Goal: Entertainment & Leisure: Consume media (video, audio)

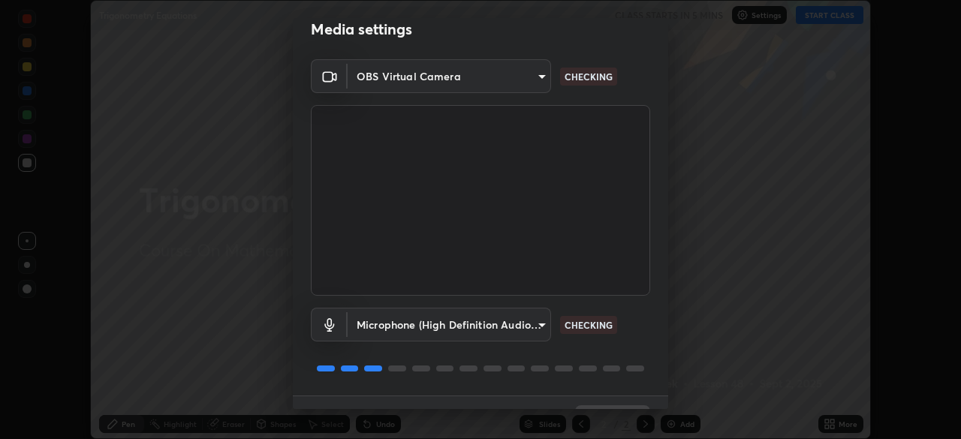
scroll to position [53, 0]
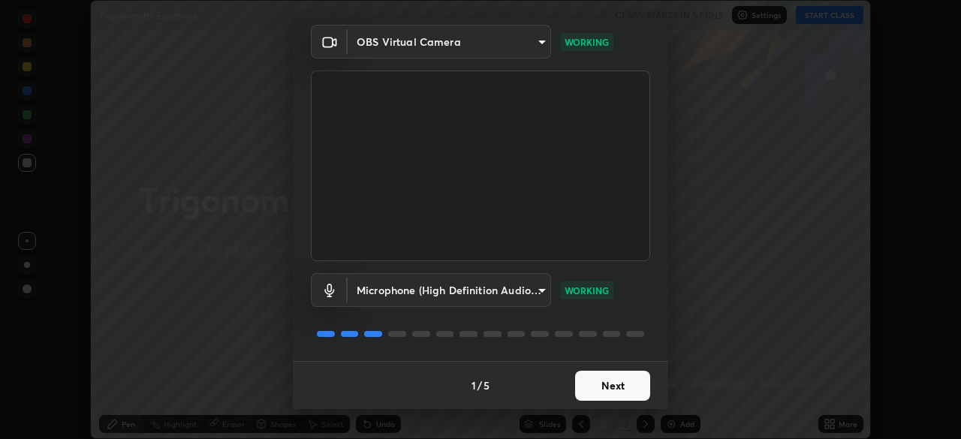
click at [624, 378] on button "Next" at bounding box center [612, 386] width 75 height 30
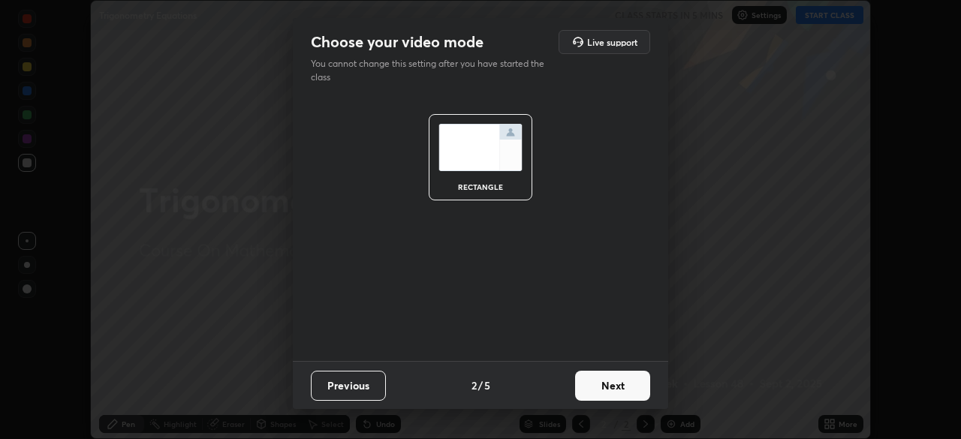
scroll to position [0, 0]
click at [627, 381] on button "Next" at bounding box center [612, 386] width 75 height 30
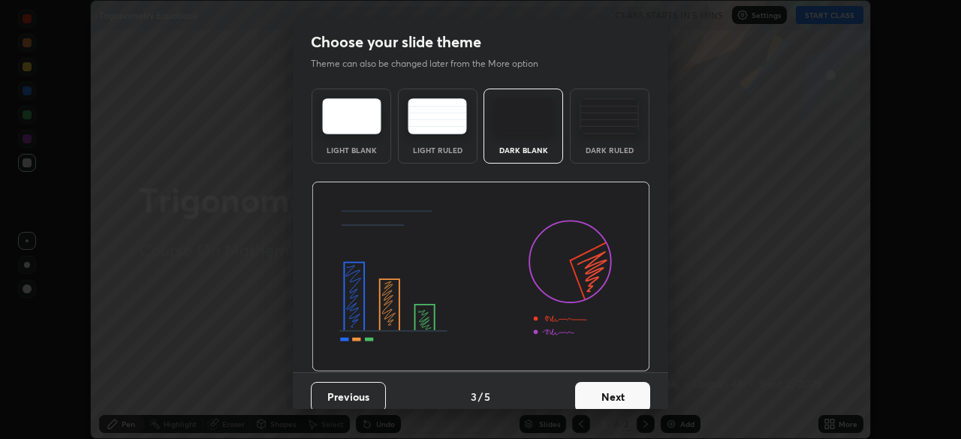
click at [635, 387] on button "Next" at bounding box center [612, 397] width 75 height 30
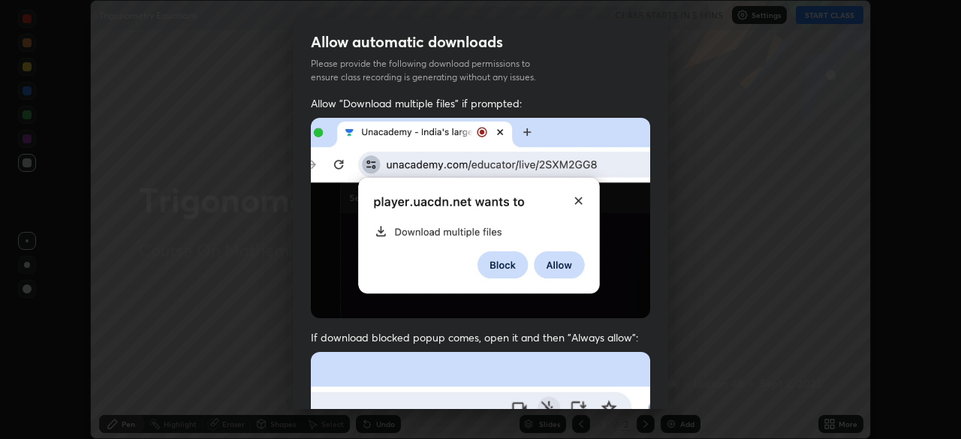
click at [647, 383] on div "Allow "Download multiple files" if prompted: If download blocked popup comes, o…" at bounding box center [480, 412] width 375 height 632
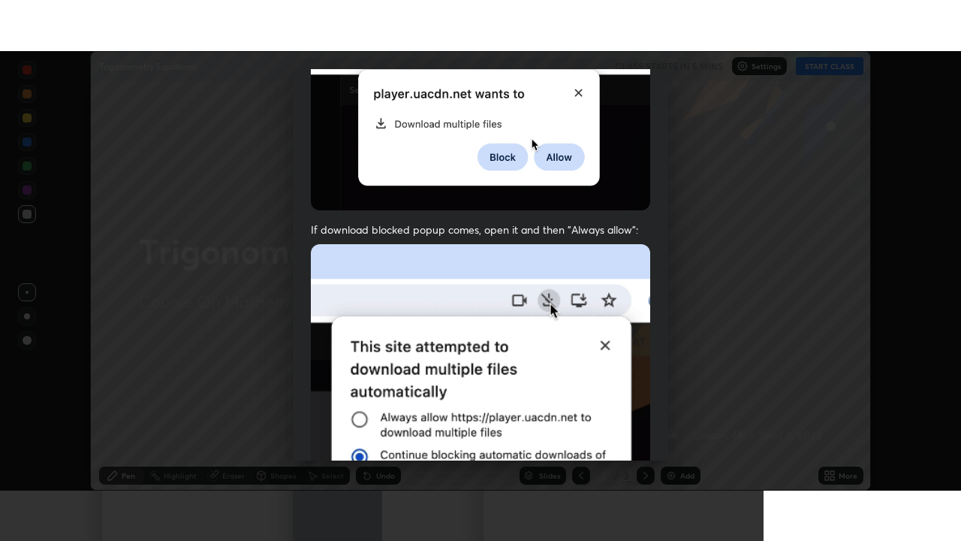
scroll to position [360, 0]
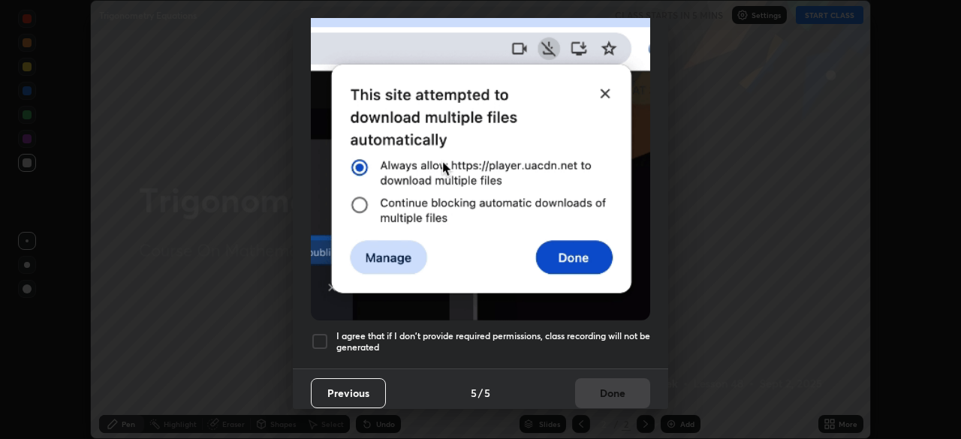
click at [632, 330] on h5 "I agree that if I don't provide required permissions, class recording will not …" at bounding box center [493, 341] width 314 height 23
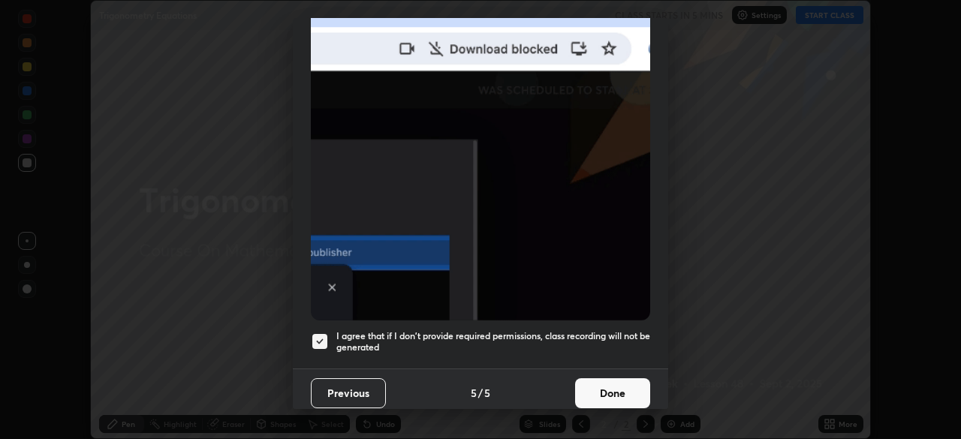
click at [623, 387] on button "Done" at bounding box center [612, 393] width 75 height 30
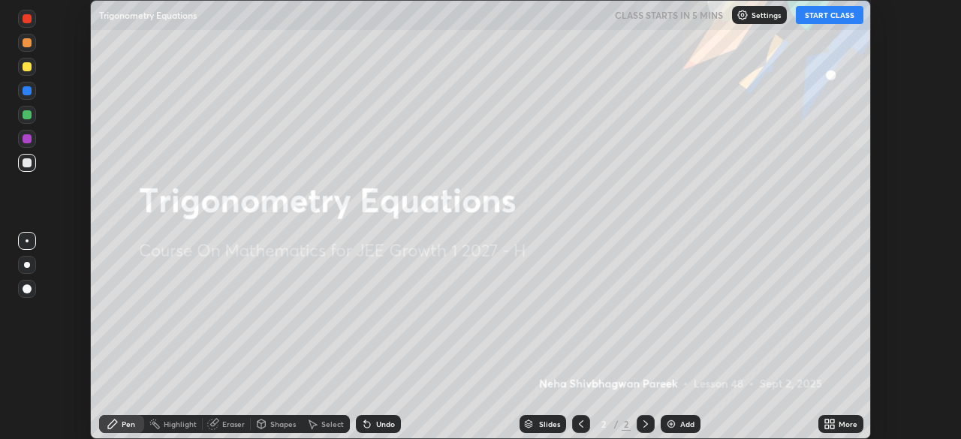
click at [831, 423] on icon at bounding box center [833, 422] width 4 height 4
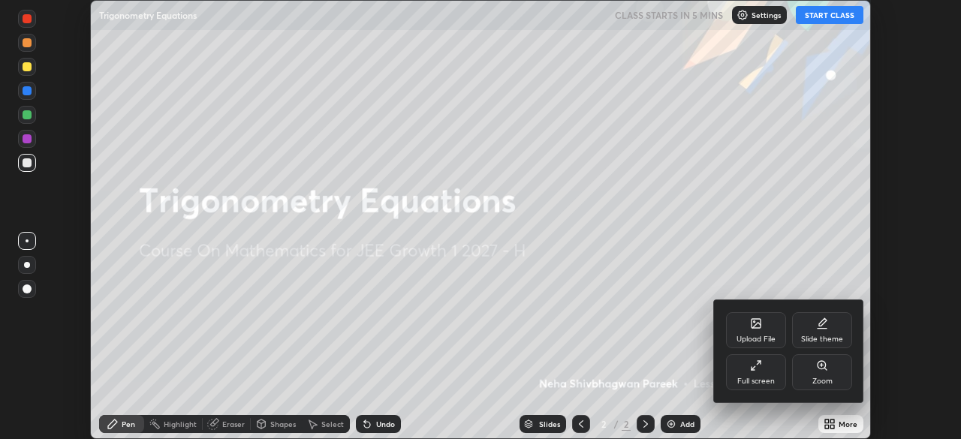
click at [765, 369] on div "Full screen" at bounding box center [756, 372] width 60 height 36
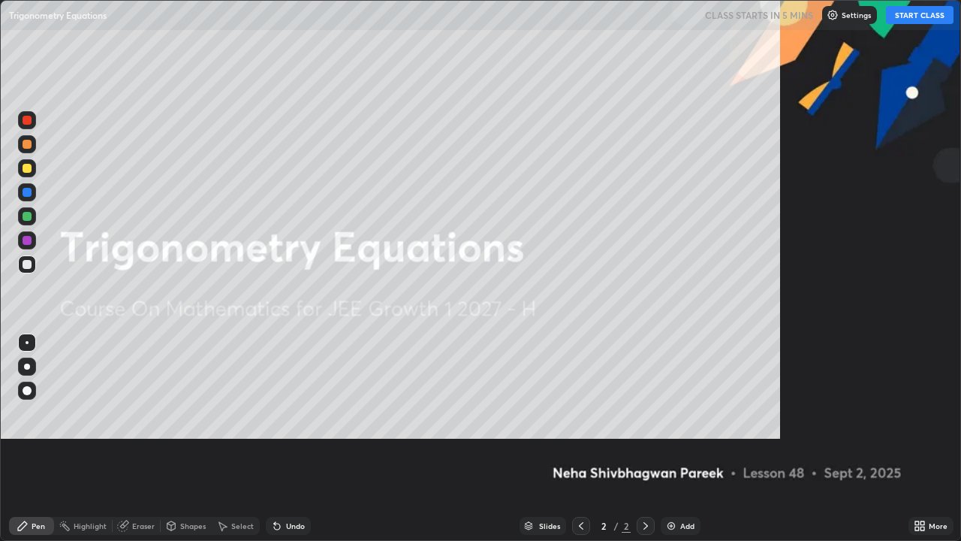
scroll to position [541, 961]
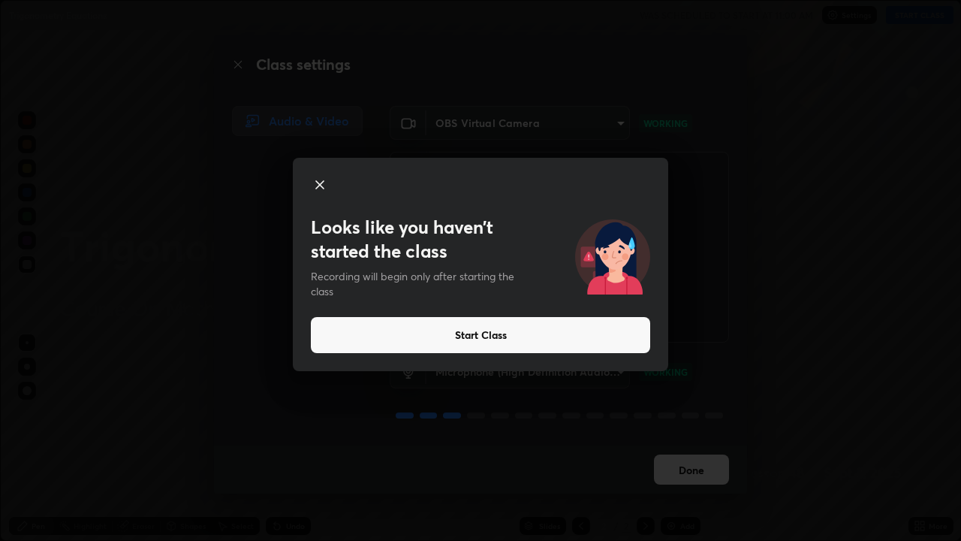
click at [461, 345] on button "Start Class" at bounding box center [480, 335] width 339 height 36
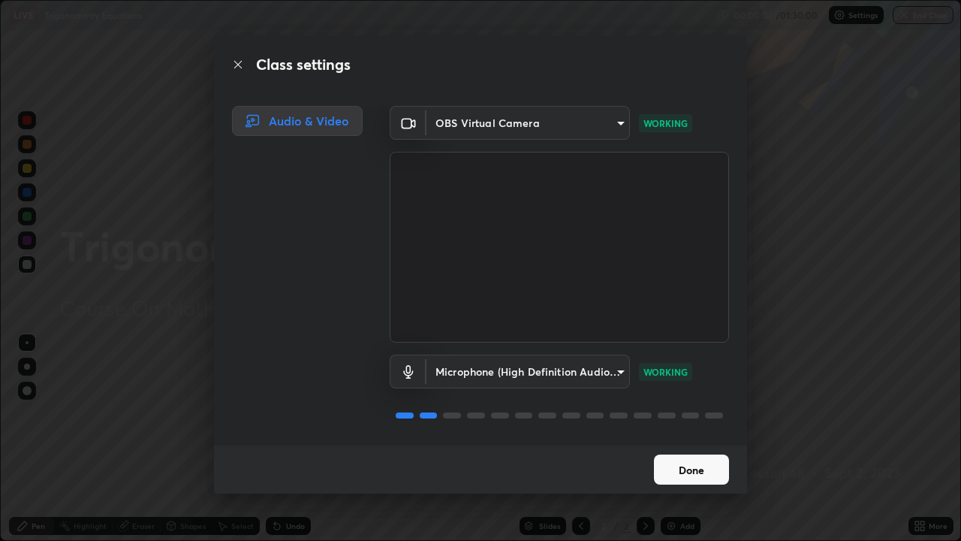
click at [684, 439] on button "Done" at bounding box center [691, 469] width 75 height 30
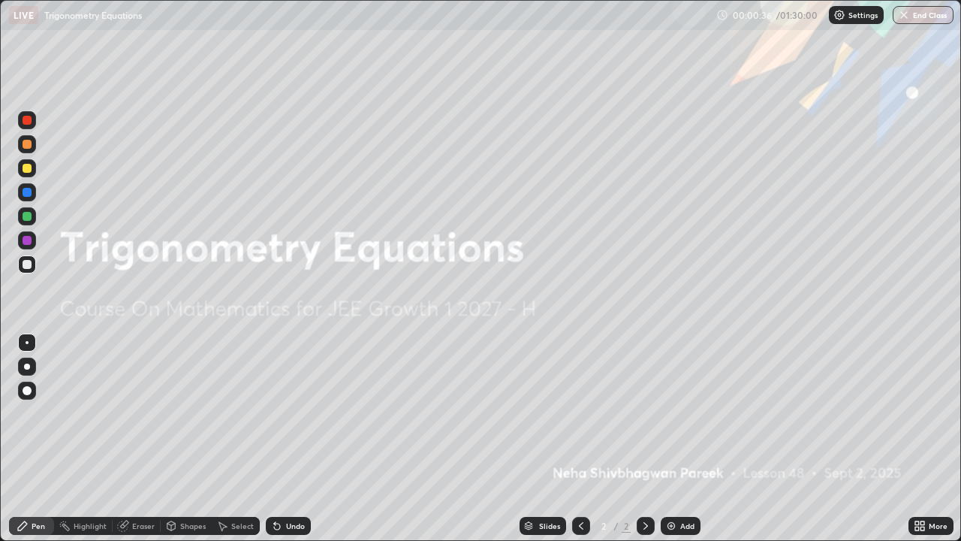
click at [680, 439] on div "Add" at bounding box center [687, 526] width 14 height 8
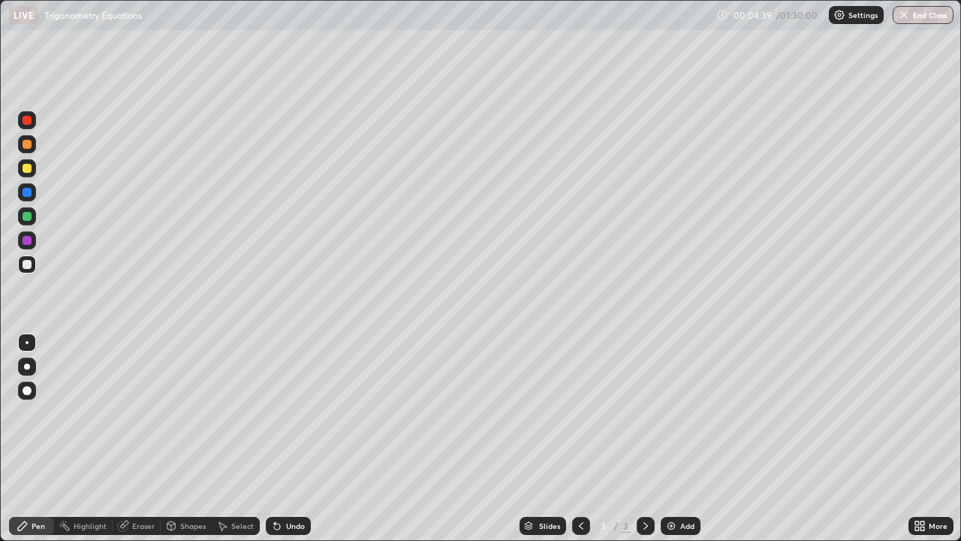
click at [182, 439] on div "Shapes" at bounding box center [193, 526] width 26 height 8
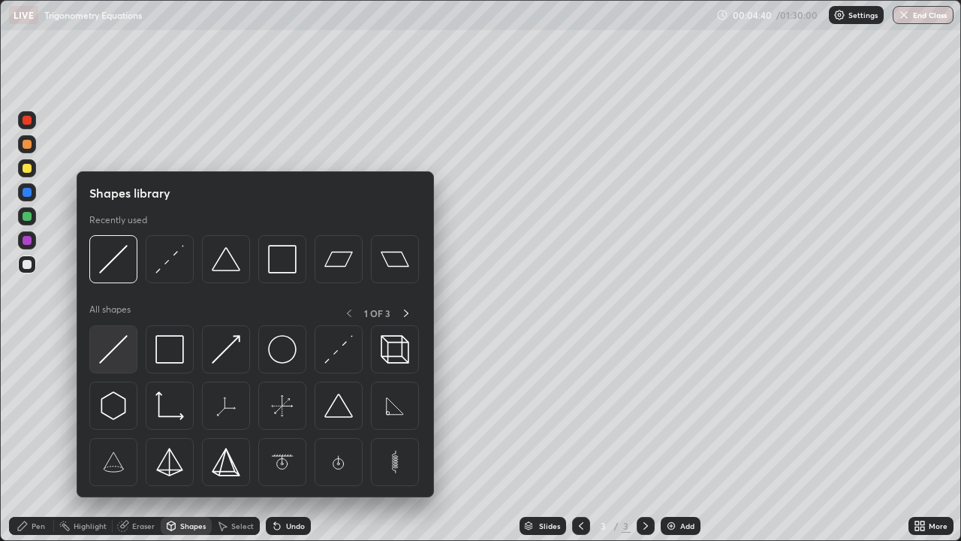
click at [121, 344] on img at bounding box center [113, 349] width 29 height 29
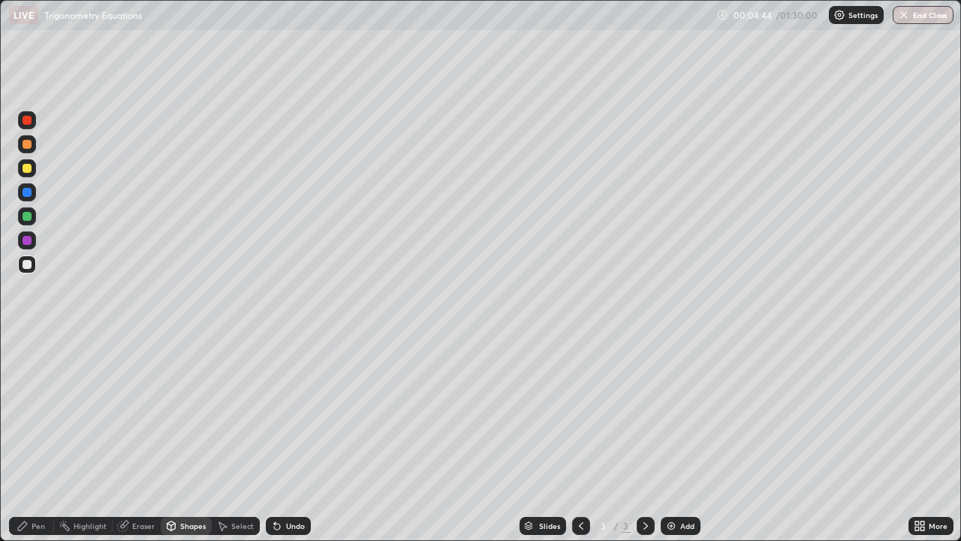
click at [32, 439] on div "Pen" at bounding box center [39, 526] width 14 height 8
click at [38, 167] on div at bounding box center [27, 168] width 24 height 24
click at [291, 439] on div "Undo" at bounding box center [285, 526] width 51 height 30
click at [291, 439] on div "Undo" at bounding box center [288, 526] width 45 height 18
click at [289, 439] on div "Undo" at bounding box center [285, 526] width 51 height 30
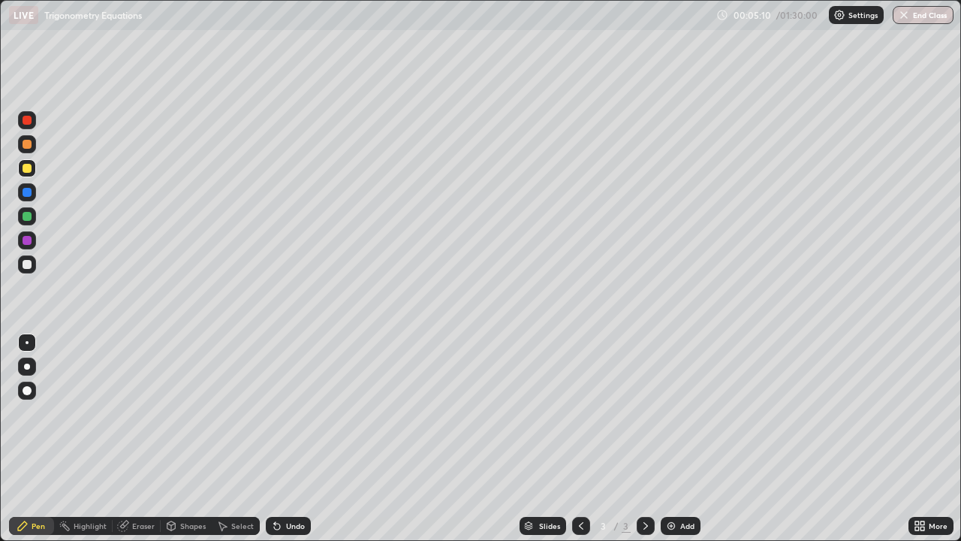
click at [34, 213] on div at bounding box center [27, 216] width 18 height 18
click at [244, 439] on div "Select" at bounding box center [242, 526] width 23 height 8
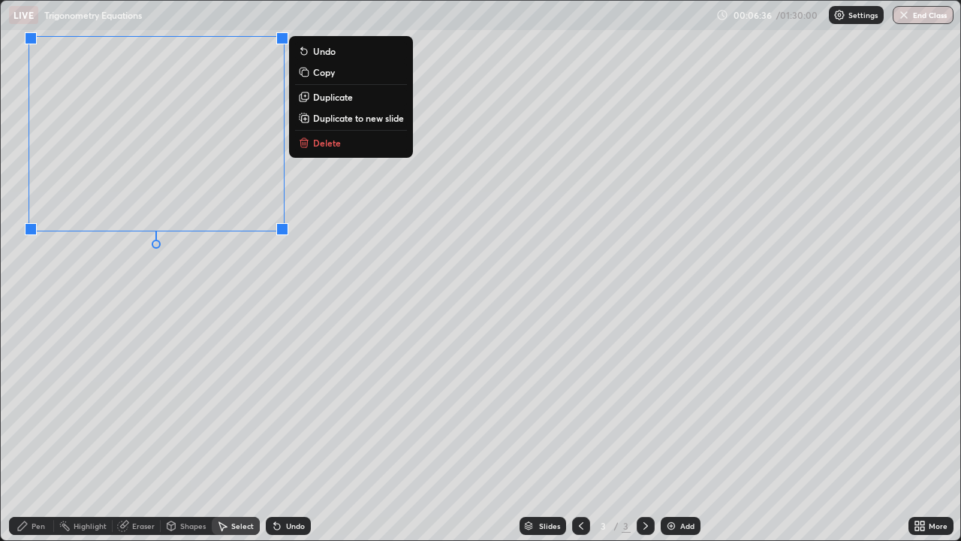
click at [105, 293] on div "0 ° Undo Copy Duplicate Duplicate to new slide Delete" at bounding box center [481, 270] width 960 height 539
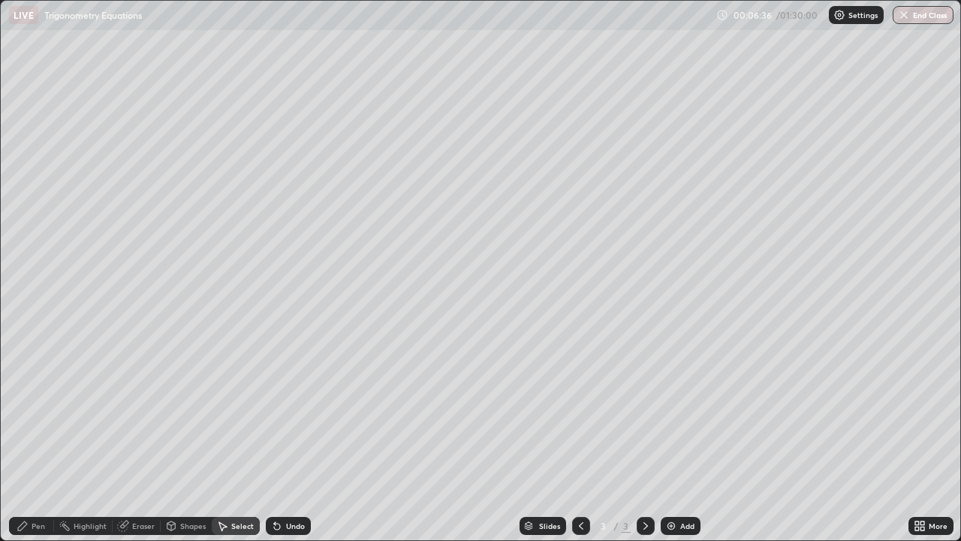
click at [33, 439] on div "Pen" at bounding box center [39, 526] width 14 height 8
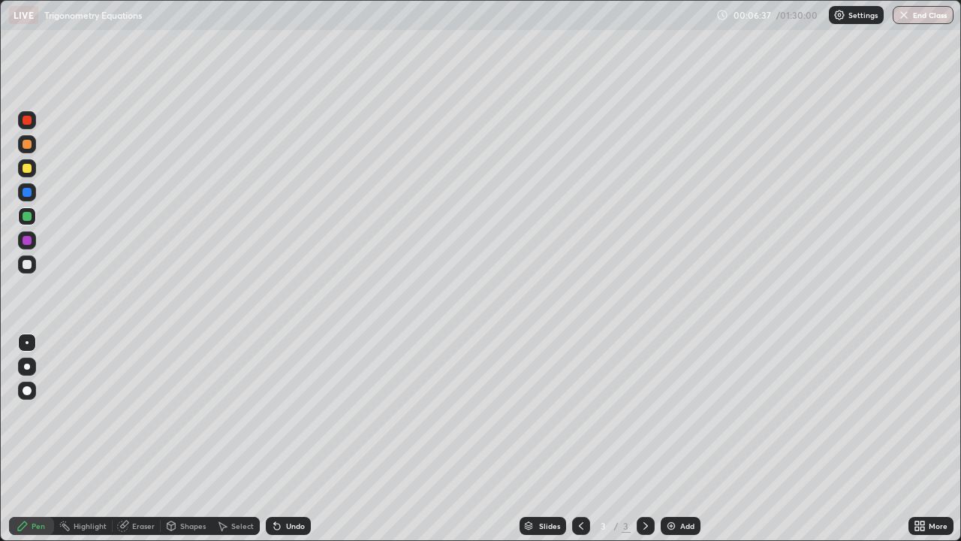
click at [33, 261] on div at bounding box center [27, 264] width 18 height 18
click at [33, 216] on div at bounding box center [27, 216] width 18 height 18
click at [32, 264] on div at bounding box center [27, 264] width 18 height 18
click at [29, 171] on div at bounding box center [27, 168] width 9 height 9
click at [32, 263] on div at bounding box center [27, 264] width 18 height 18
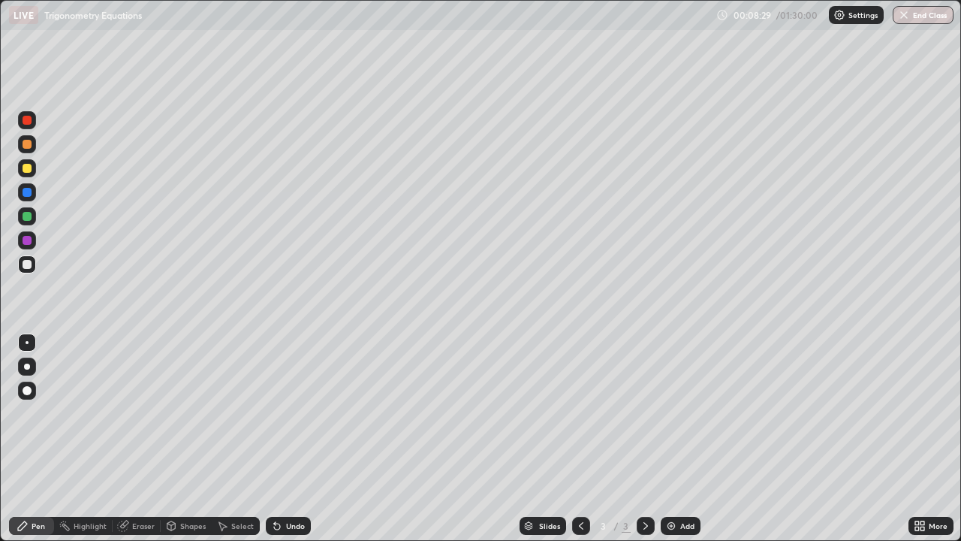
click at [35, 166] on div at bounding box center [27, 168] width 18 height 18
click at [32, 264] on div at bounding box center [27, 264] width 18 height 18
click at [33, 164] on div at bounding box center [27, 168] width 18 height 18
click at [137, 439] on div "Eraser" at bounding box center [143, 526] width 23 height 8
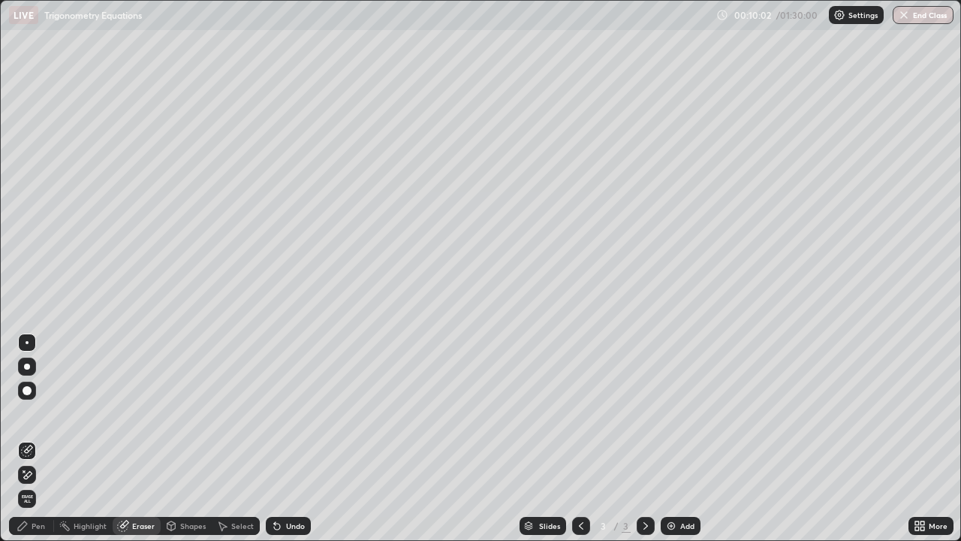
click at [38, 439] on div "Pen" at bounding box center [39, 526] width 14 height 8
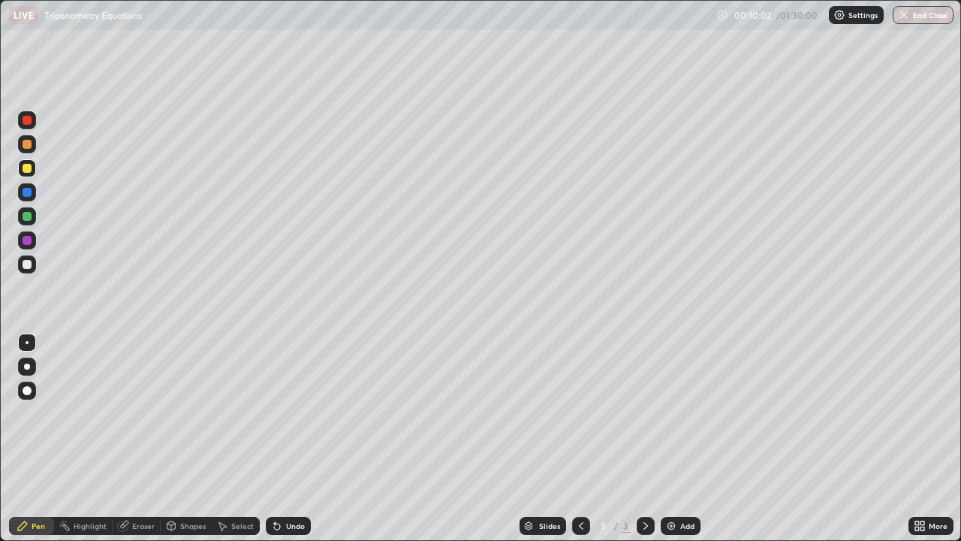
click at [28, 264] on div at bounding box center [27, 264] width 9 height 9
click at [238, 439] on div "Select" at bounding box center [242, 526] width 23 height 8
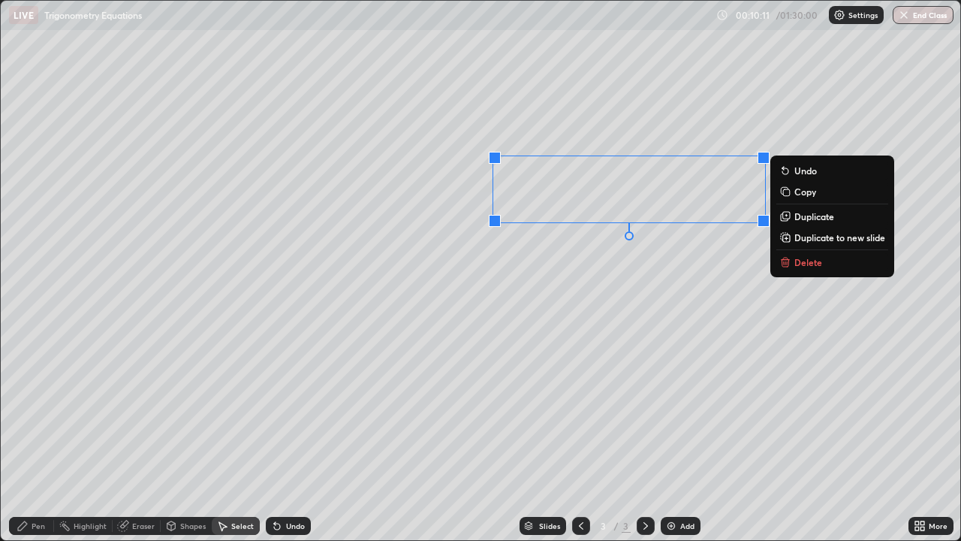
click at [793, 260] on button "Delete" at bounding box center [832, 262] width 112 height 18
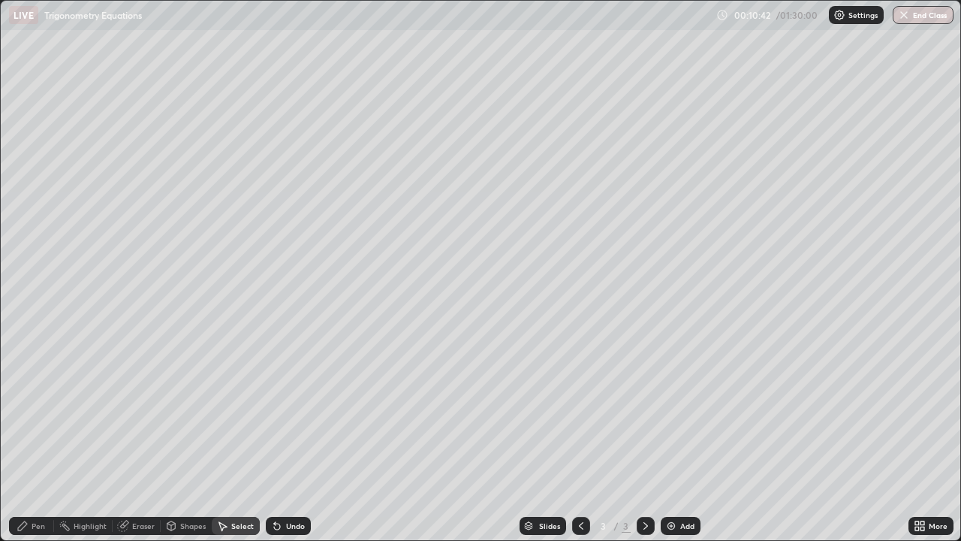
click at [41, 439] on div "Pen" at bounding box center [39, 526] width 14 height 8
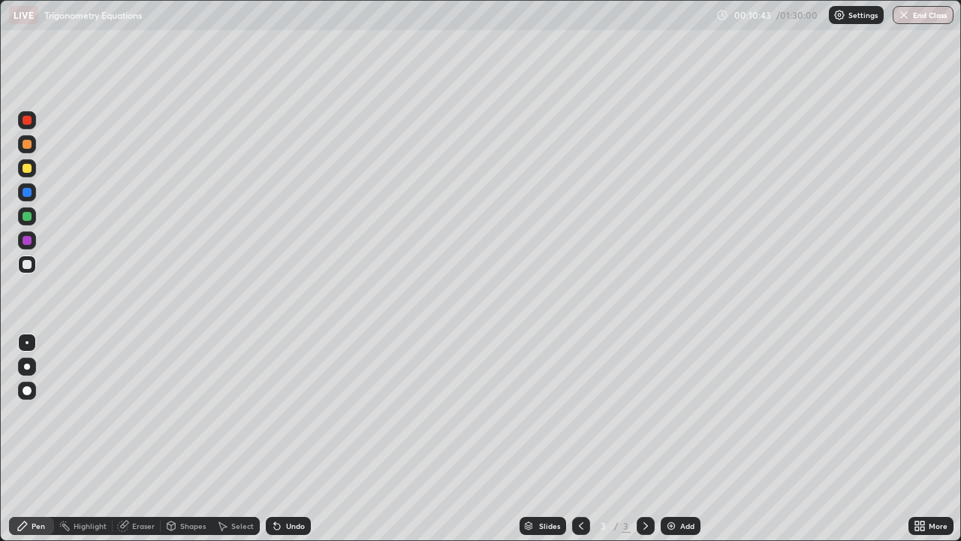
click at [28, 169] on div at bounding box center [27, 168] width 9 height 9
click at [28, 265] on div at bounding box center [27, 264] width 9 height 9
click at [30, 264] on div at bounding box center [27, 264] width 9 height 9
click at [28, 168] on div at bounding box center [27, 168] width 9 height 9
click at [29, 268] on div at bounding box center [27, 264] width 18 height 18
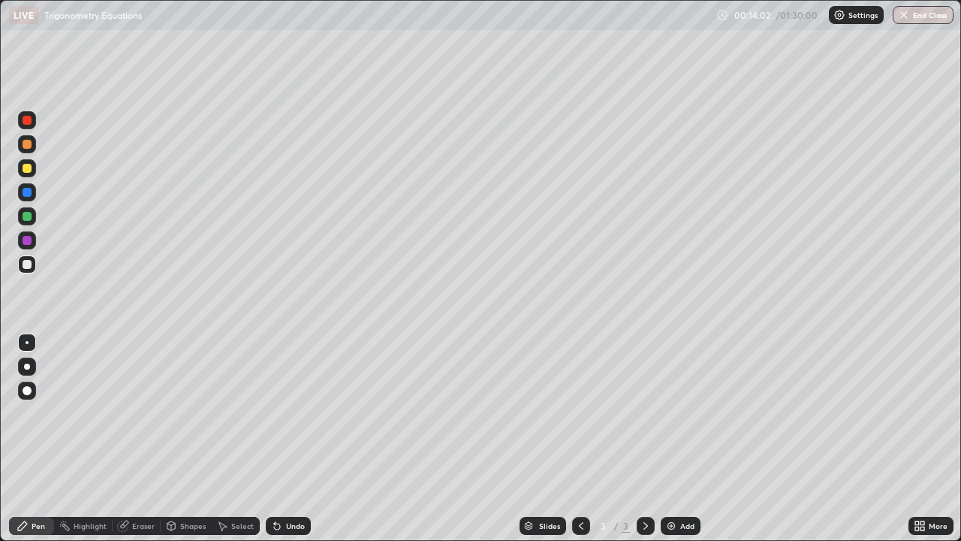
click at [288, 439] on div "Undo" at bounding box center [295, 526] width 19 height 8
click at [29, 147] on div at bounding box center [27, 144] width 9 height 9
click at [240, 439] on div "Select" at bounding box center [242, 526] width 23 height 8
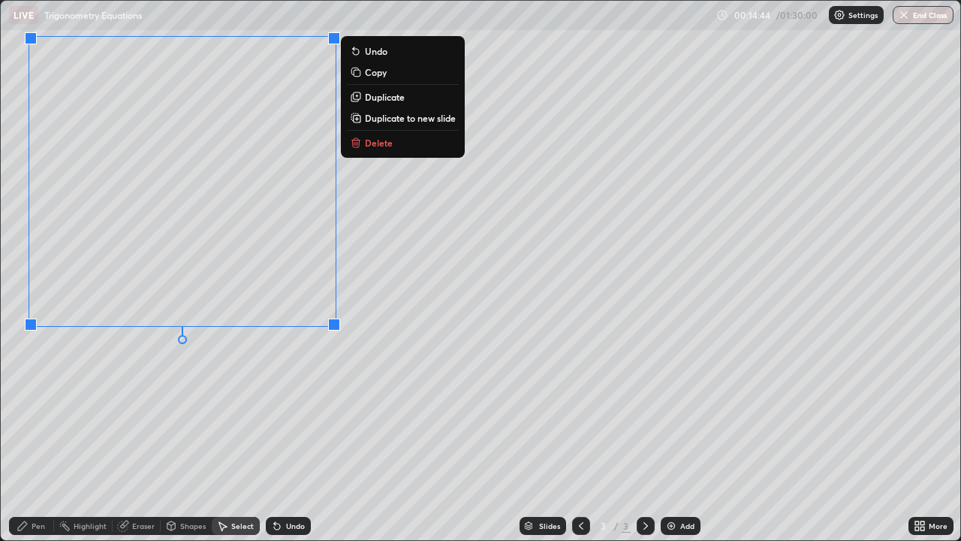
click at [300, 371] on div "0 ° Undo Copy Duplicate Duplicate to new slide Delete" at bounding box center [481, 270] width 960 height 539
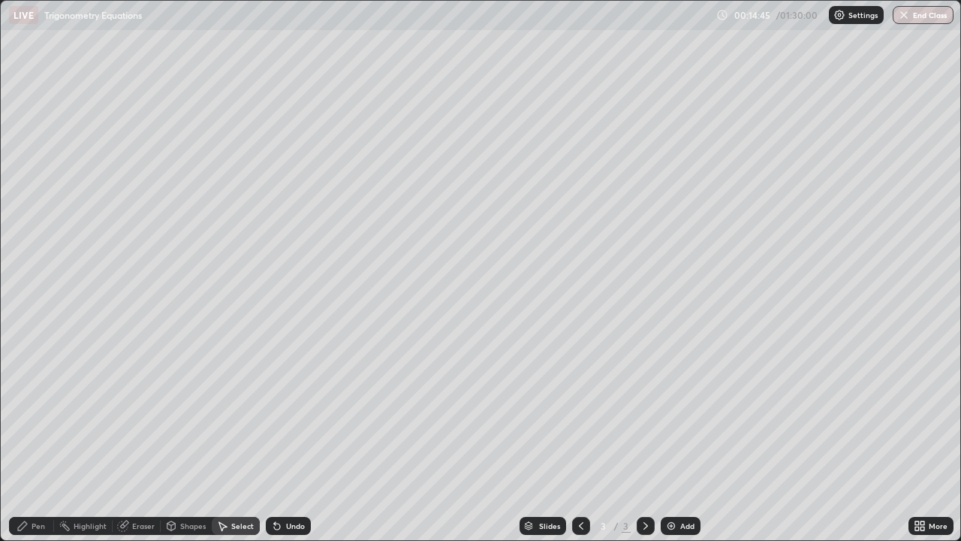
click at [184, 439] on div "Shapes" at bounding box center [186, 526] width 51 height 18
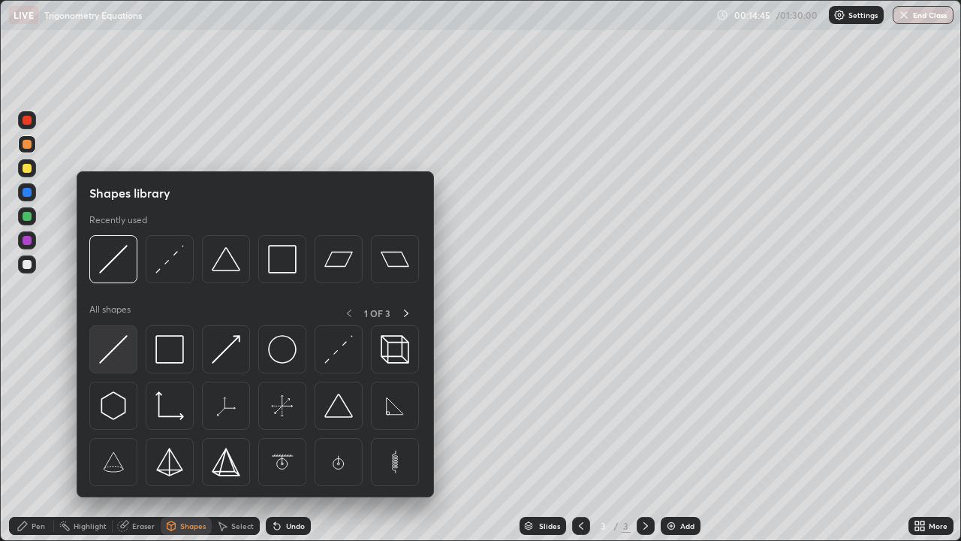
click at [119, 342] on img at bounding box center [113, 349] width 29 height 29
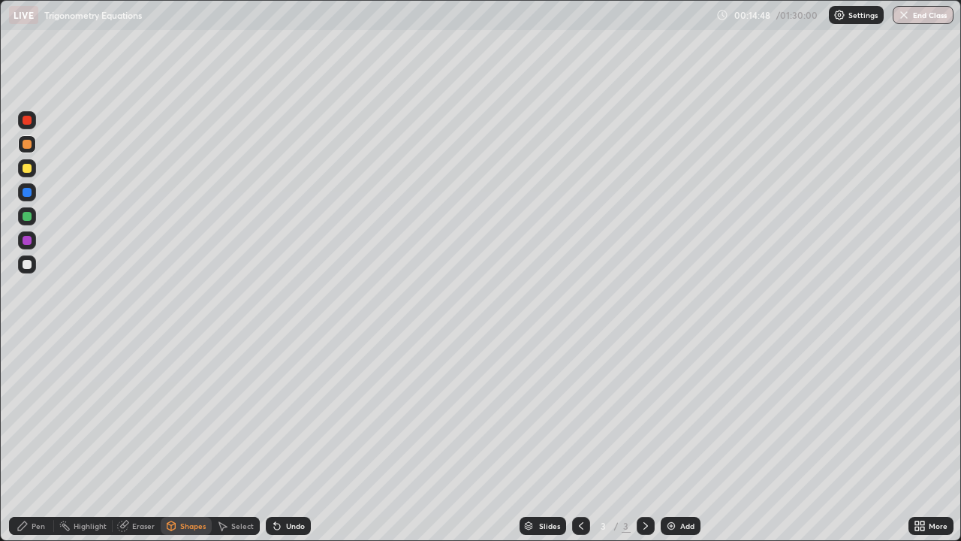
click at [41, 439] on div "Pen" at bounding box center [39, 526] width 14 height 8
click at [33, 268] on div at bounding box center [27, 264] width 18 height 18
click at [35, 168] on div at bounding box center [27, 168] width 18 height 18
click at [674, 439] on img at bounding box center [671, 526] width 12 height 12
click at [32, 264] on div at bounding box center [27, 264] width 18 height 18
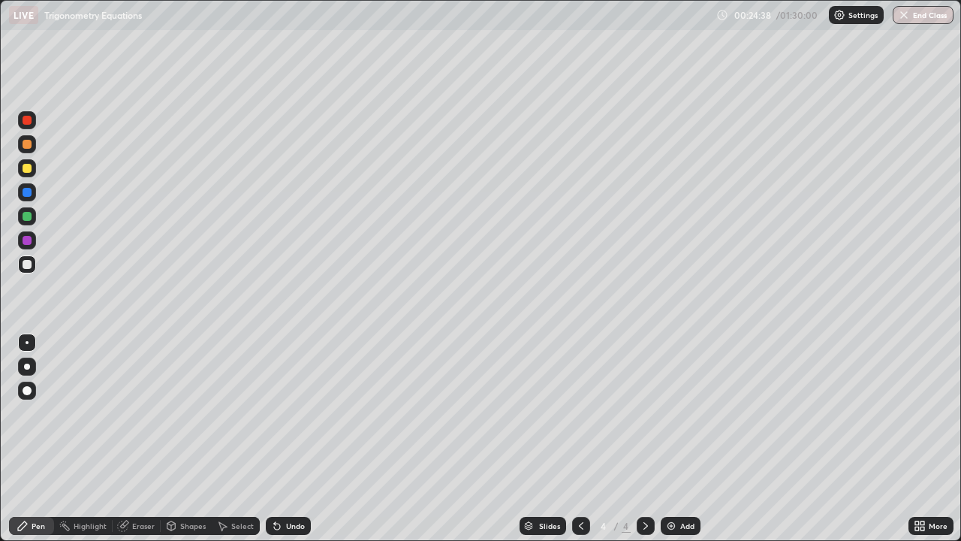
click at [33, 166] on div at bounding box center [27, 168] width 18 height 18
click at [33, 262] on div at bounding box center [27, 264] width 18 height 18
click at [32, 169] on div at bounding box center [27, 168] width 18 height 18
click at [32, 144] on div at bounding box center [27, 144] width 18 height 18
click at [573, 439] on div at bounding box center [581, 526] width 18 height 18
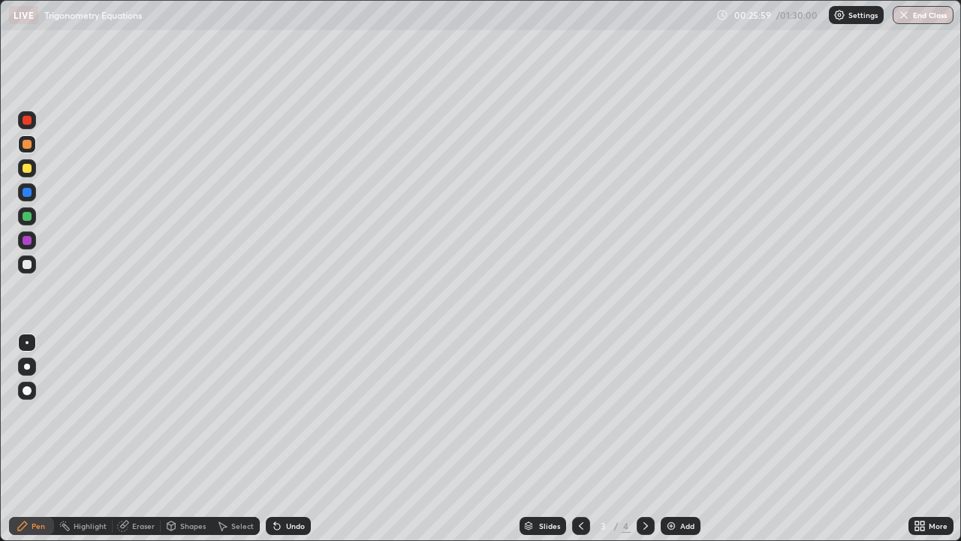
click at [638, 439] on div at bounding box center [646, 526] width 18 height 18
click at [580, 439] on icon at bounding box center [581, 526] width 12 height 12
click at [642, 439] on icon at bounding box center [646, 526] width 12 height 12
click at [576, 439] on icon at bounding box center [581, 526] width 12 height 12
click at [638, 439] on div at bounding box center [646, 526] width 18 height 18
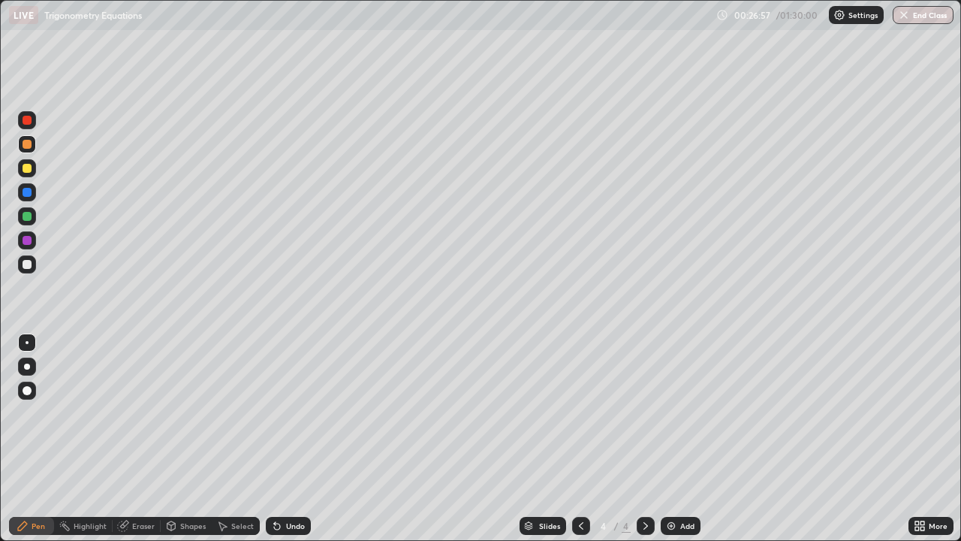
click at [32, 262] on div at bounding box center [27, 264] width 18 height 18
click at [237, 439] on div "Select" at bounding box center [236, 526] width 48 height 18
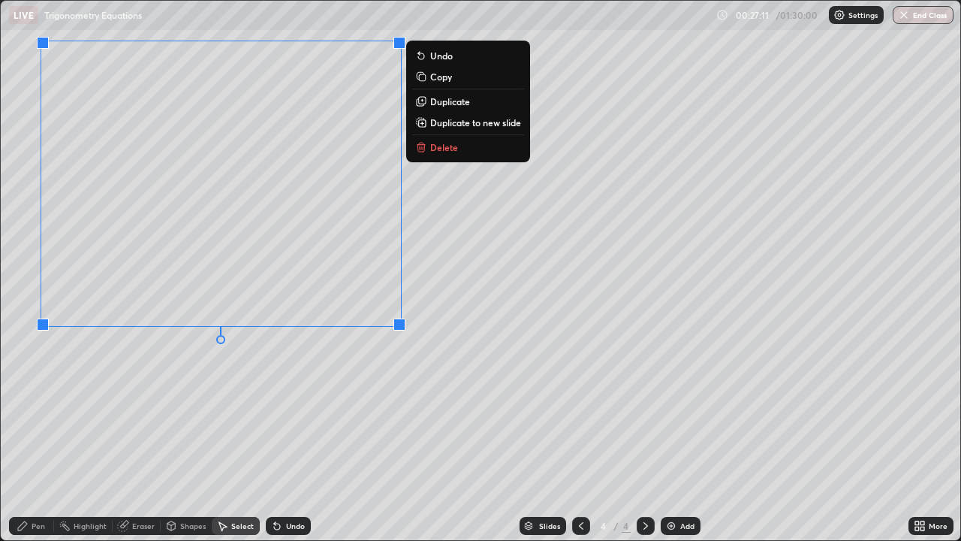
click at [197, 384] on div "0 ° Undo Copy Duplicate Duplicate to new slide Delete" at bounding box center [481, 270] width 960 height 539
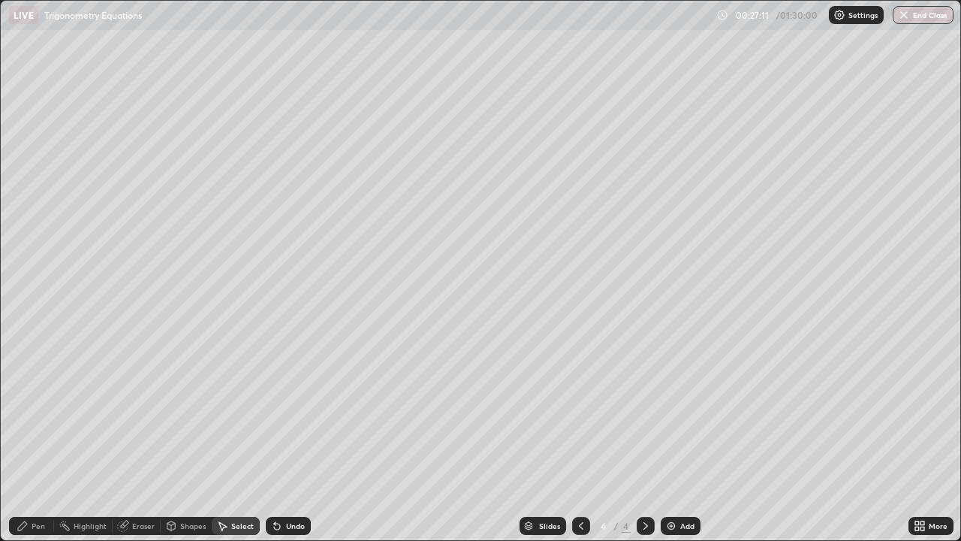
click at [186, 439] on div "Shapes" at bounding box center [193, 526] width 26 height 8
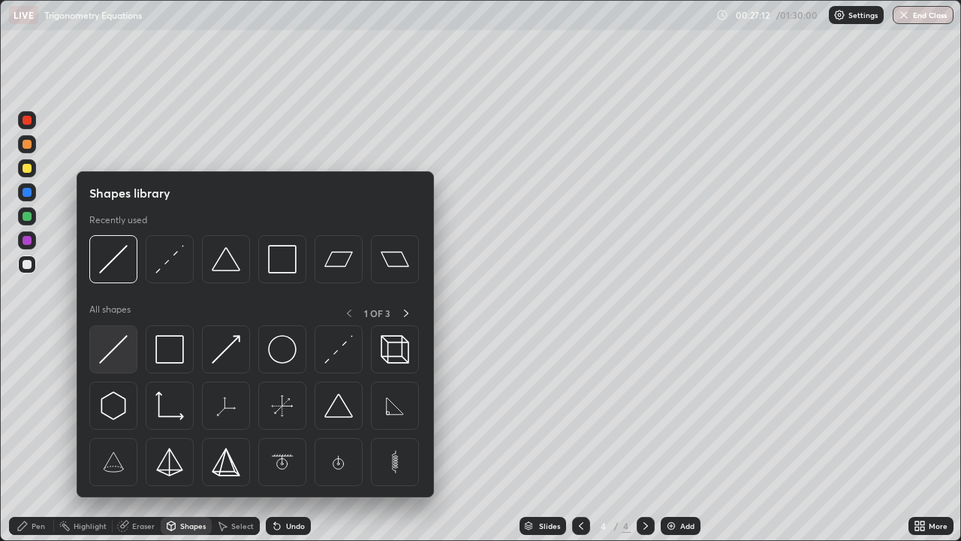
click at [121, 339] on img at bounding box center [113, 349] width 29 height 29
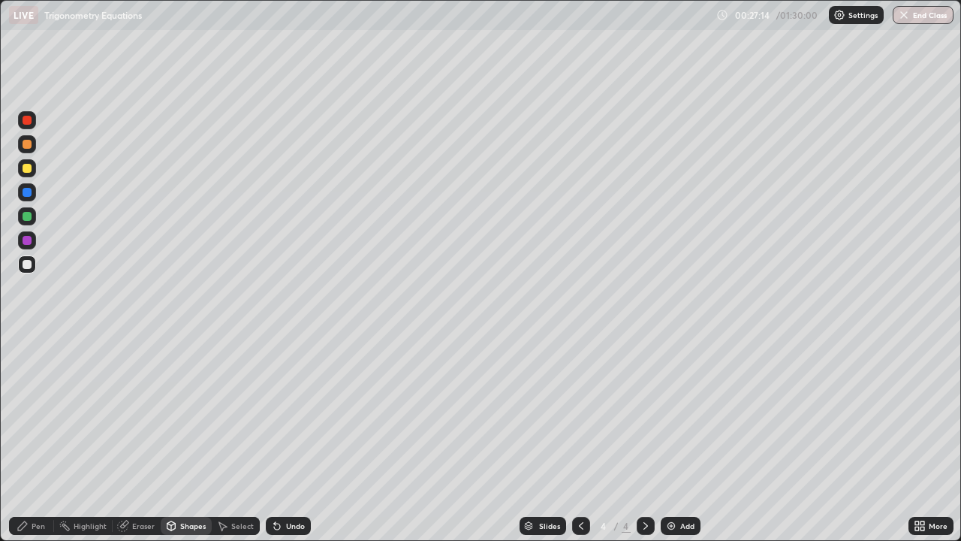
click at [35, 439] on div "Pen" at bounding box center [39, 526] width 14 height 8
click at [33, 167] on div at bounding box center [27, 168] width 18 height 18
click at [33, 260] on div at bounding box center [27, 264] width 18 height 18
click at [32, 214] on div at bounding box center [27, 216] width 18 height 18
click at [35, 265] on div at bounding box center [27, 264] width 18 height 18
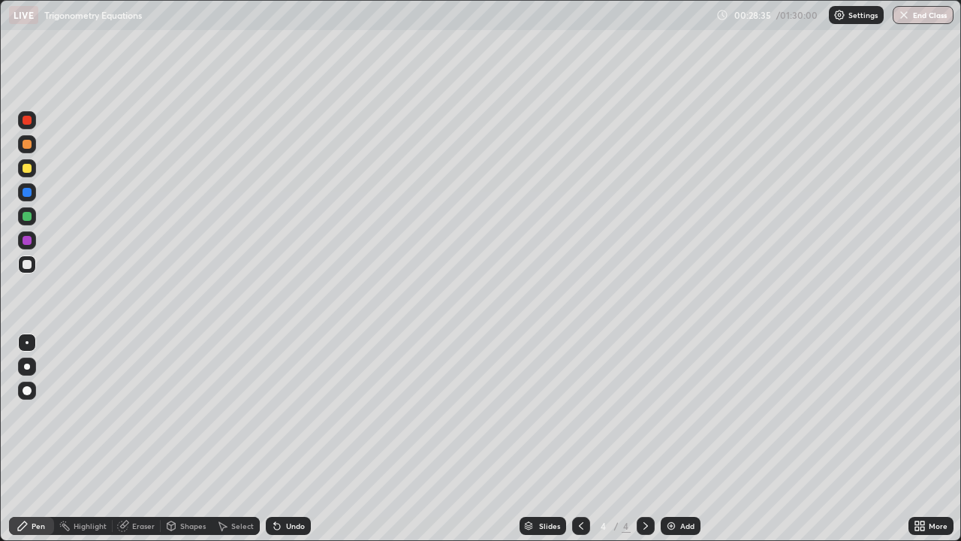
click at [35, 175] on div at bounding box center [27, 168] width 18 height 24
click at [31, 266] on div at bounding box center [27, 264] width 9 height 9
click at [180, 439] on div "Shapes" at bounding box center [193, 526] width 26 height 8
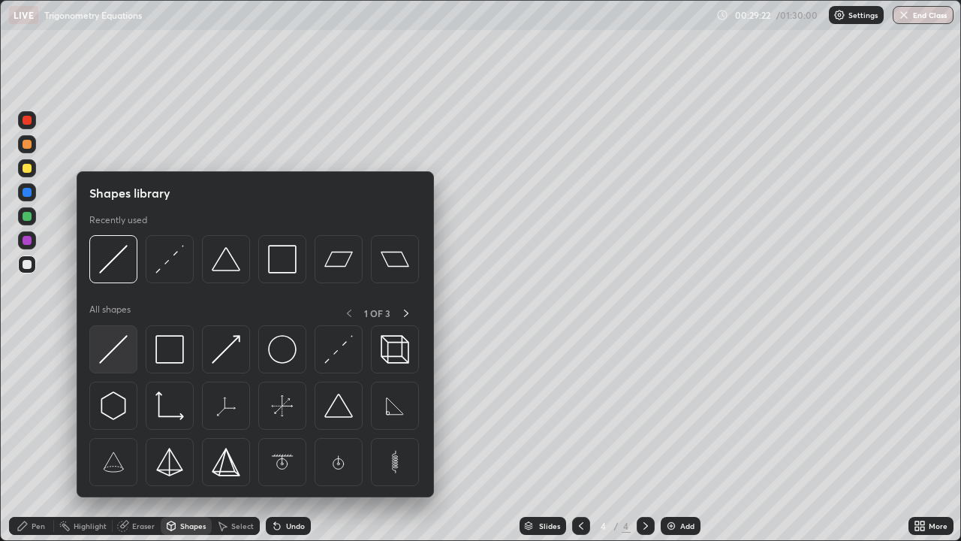
click at [124, 339] on img at bounding box center [113, 349] width 29 height 29
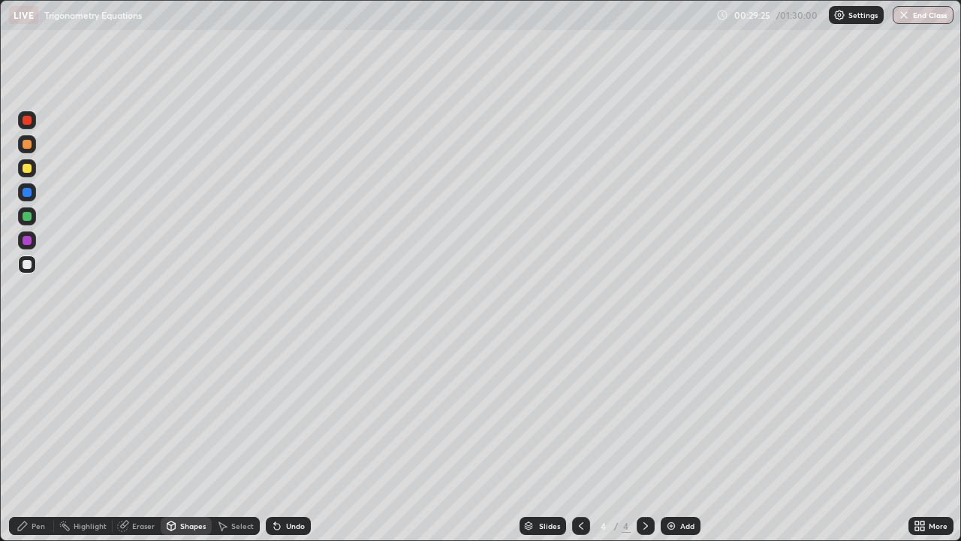
click at [35, 439] on div "Pen" at bounding box center [39, 526] width 14 height 8
click at [33, 174] on div at bounding box center [27, 168] width 18 height 18
click at [29, 268] on div at bounding box center [27, 264] width 9 height 9
click at [572, 439] on div at bounding box center [581, 526] width 18 height 18
click at [32, 170] on div at bounding box center [27, 168] width 18 height 18
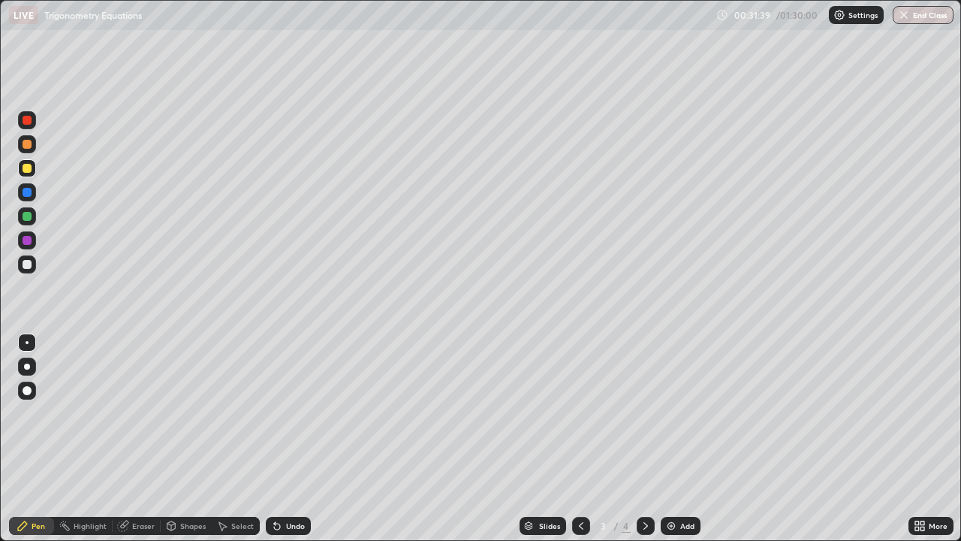
click at [638, 439] on div at bounding box center [646, 526] width 18 height 18
click at [575, 439] on icon at bounding box center [581, 526] width 12 height 12
click at [32, 271] on div at bounding box center [27, 264] width 18 height 18
click at [644, 439] on icon at bounding box center [646, 526] width 12 height 12
click at [32, 167] on div at bounding box center [27, 168] width 18 height 18
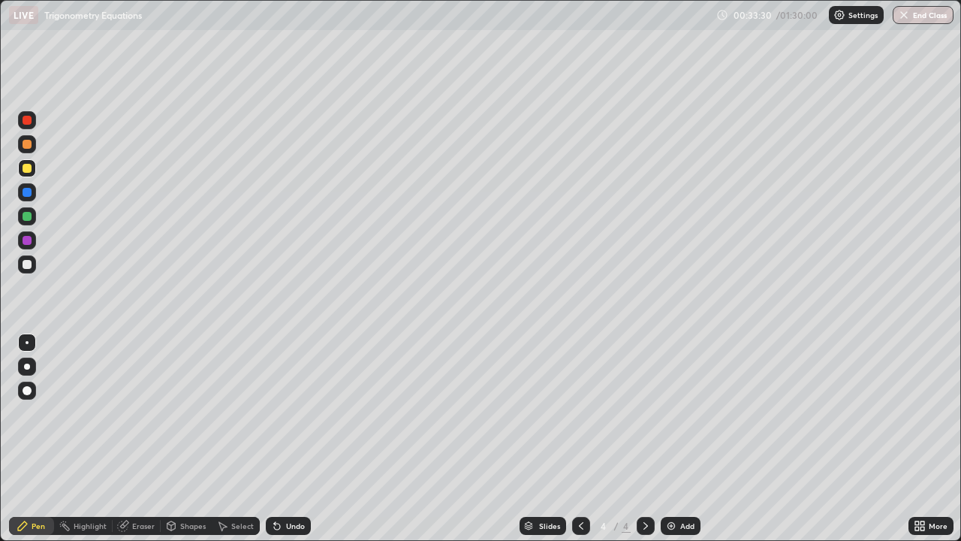
click at [580, 439] on icon at bounding box center [581, 526] width 12 height 12
click at [637, 439] on div at bounding box center [646, 526] width 18 height 18
click at [677, 439] on div "Add" at bounding box center [681, 526] width 40 height 18
click at [35, 266] on div at bounding box center [27, 264] width 18 height 18
click at [32, 169] on div at bounding box center [27, 168] width 18 height 18
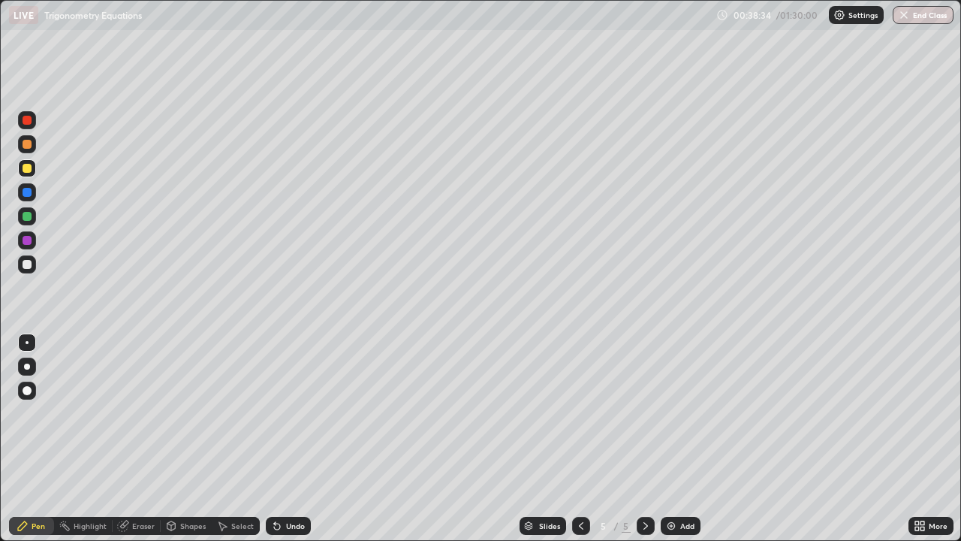
click at [32, 215] on div at bounding box center [27, 216] width 18 height 18
click at [33, 167] on div at bounding box center [27, 168] width 18 height 18
click at [32, 263] on div at bounding box center [27, 264] width 18 height 18
click at [34, 262] on div at bounding box center [27, 264] width 18 height 18
click at [180, 439] on div "Shapes" at bounding box center [186, 526] width 51 height 18
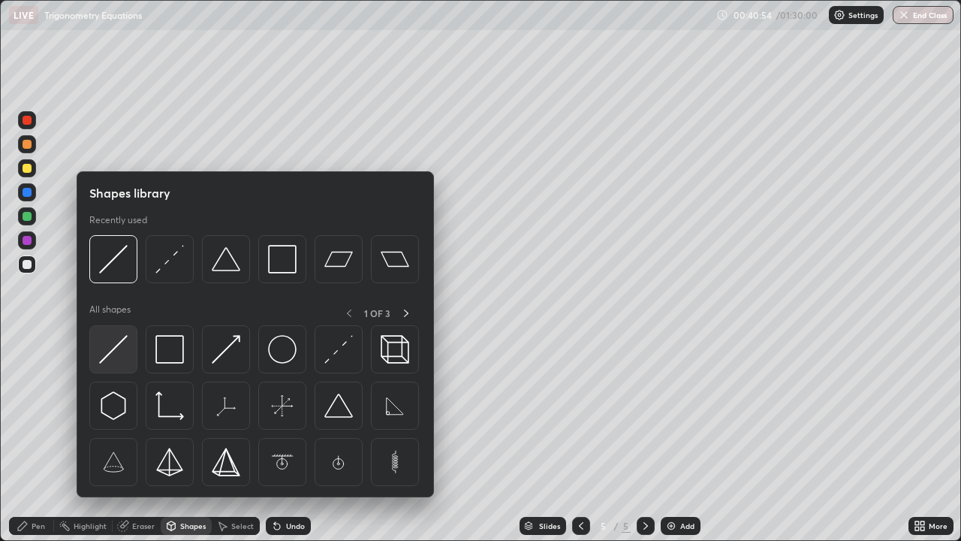
click at [125, 342] on img at bounding box center [113, 349] width 29 height 29
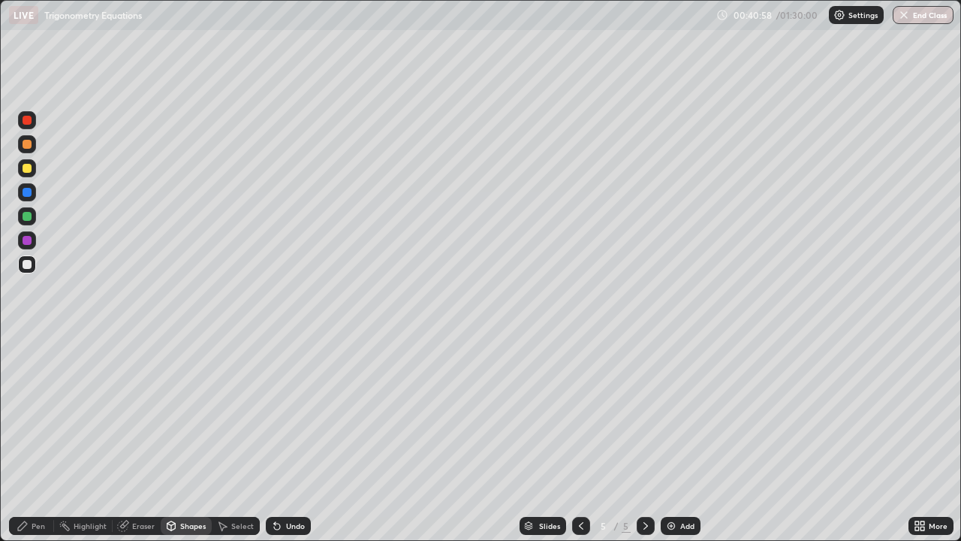
click at [32, 439] on div "Pen" at bounding box center [31, 526] width 45 height 18
click at [34, 167] on div at bounding box center [27, 168] width 18 height 18
click at [35, 216] on div at bounding box center [27, 216] width 18 height 18
click at [27, 169] on div at bounding box center [27, 168] width 9 height 9
click at [32, 266] on div at bounding box center [27, 264] width 18 height 18
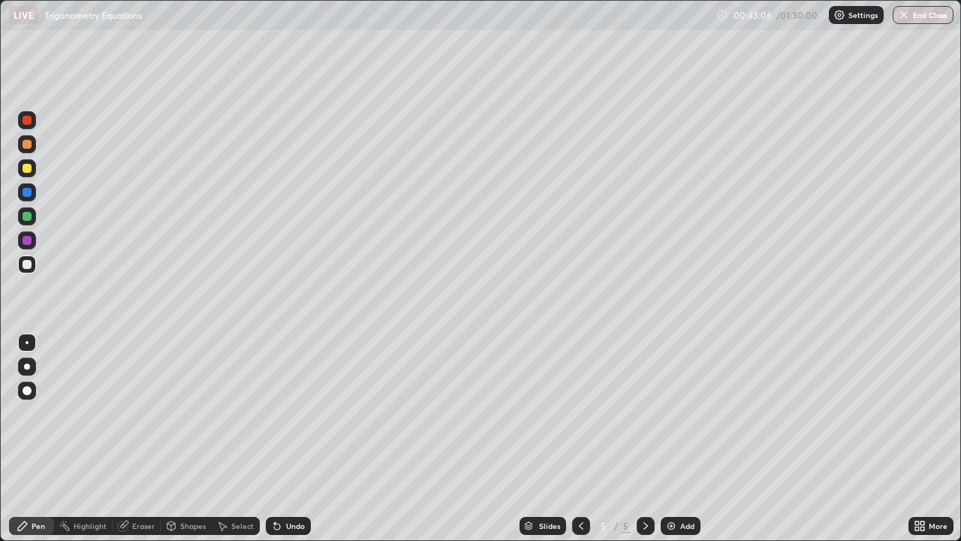
click at [33, 170] on div at bounding box center [27, 168] width 18 height 18
click at [31, 191] on div at bounding box center [27, 192] width 9 height 9
click at [28, 264] on div at bounding box center [27, 264] width 9 height 9
click at [683, 439] on div "Add" at bounding box center [687, 526] width 14 height 8
click at [33, 168] on div at bounding box center [27, 168] width 18 height 18
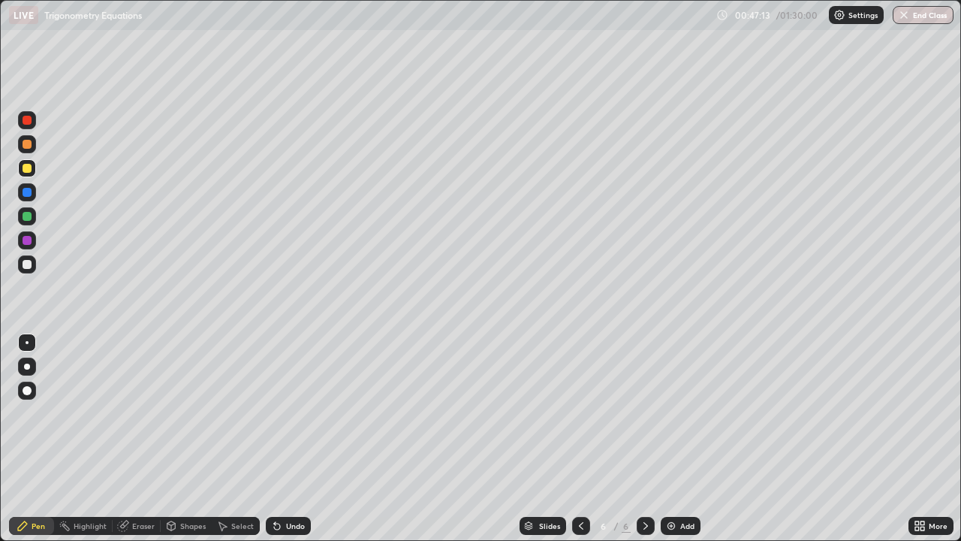
click at [28, 216] on div at bounding box center [27, 216] width 9 height 9
click at [33, 262] on div at bounding box center [27, 264] width 18 height 18
click at [32, 220] on div at bounding box center [27, 216] width 18 height 18
click at [138, 439] on div "Eraser" at bounding box center [143, 526] width 23 height 8
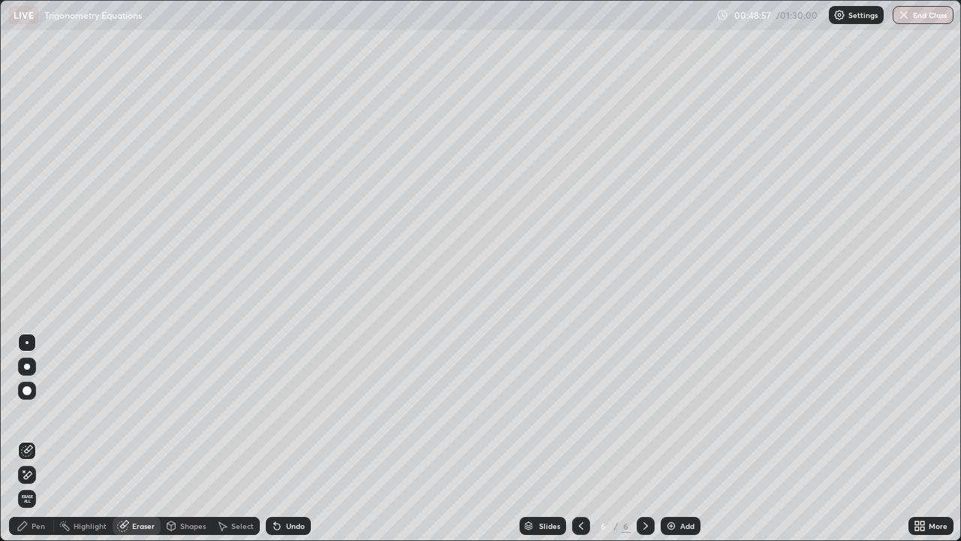
click at [34, 439] on div "Pen" at bounding box center [31, 526] width 45 height 18
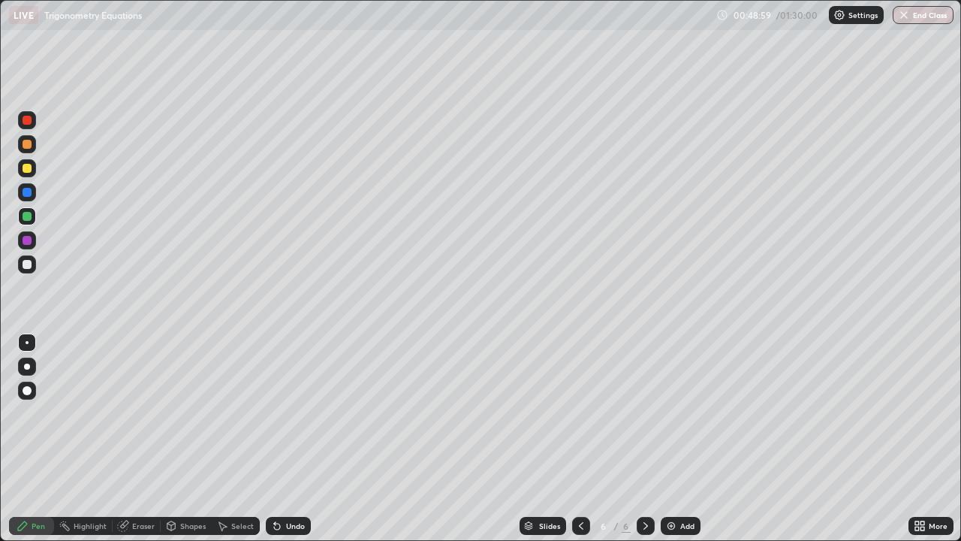
click at [35, 168] on div at bounding box center [27, 168] width 18 height 18
click at [185, 439] on div "Shapes" at bounding box center [193, 526] width 26 height 8
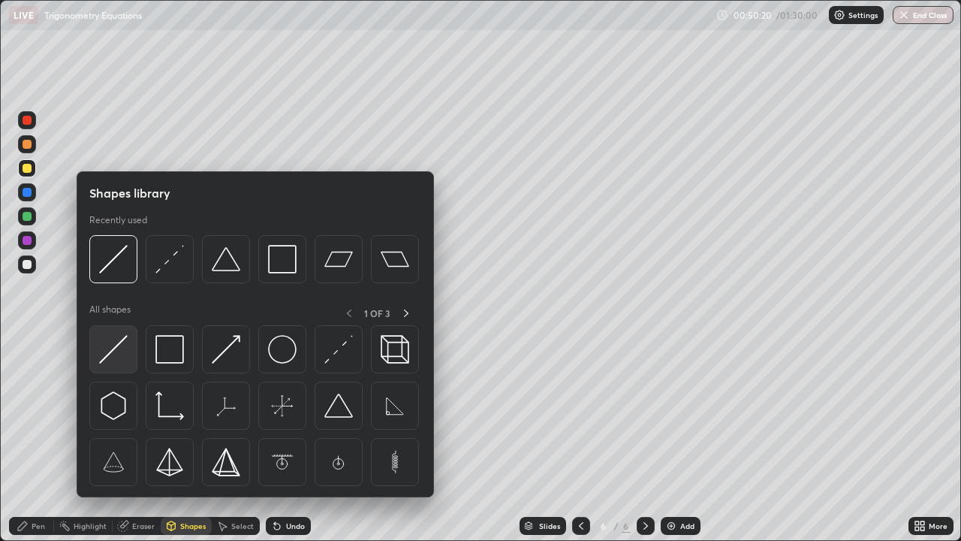
click at [124, 337] on img at bounding box center [113, 349] width 29 height 29
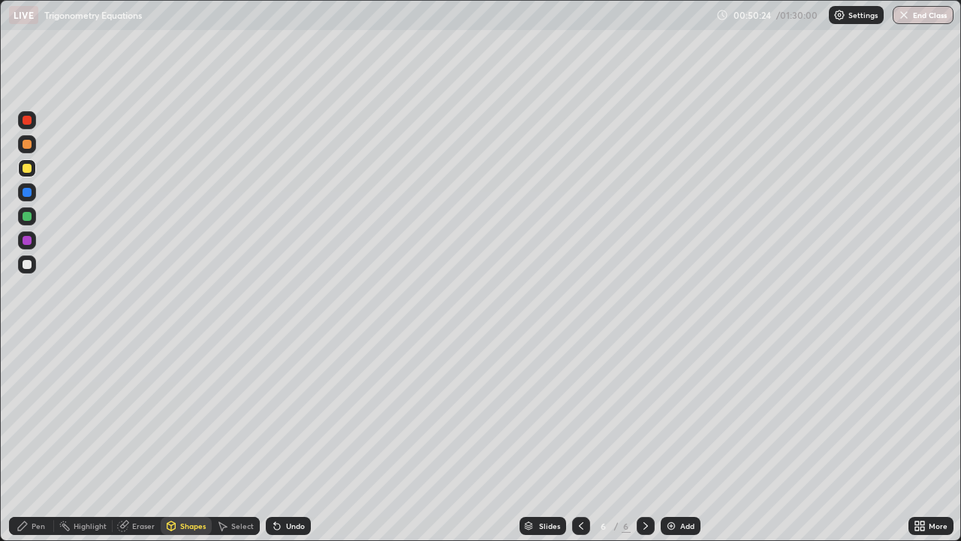
click at [31, 439] on div "Pen" at bounding box center [31, 526] width 45 height 18
click at [28, 264] on div at bounding box center [27, 264] width 9 height 9
click at [35, 164] on div at bounding box center [27, 168] width 18 height 18
click at [28, 264] on div at bounding box center [27, 264] width 9 height 9
click at [28, 168] on div at bounding box center [27, 168] width 9 height 9
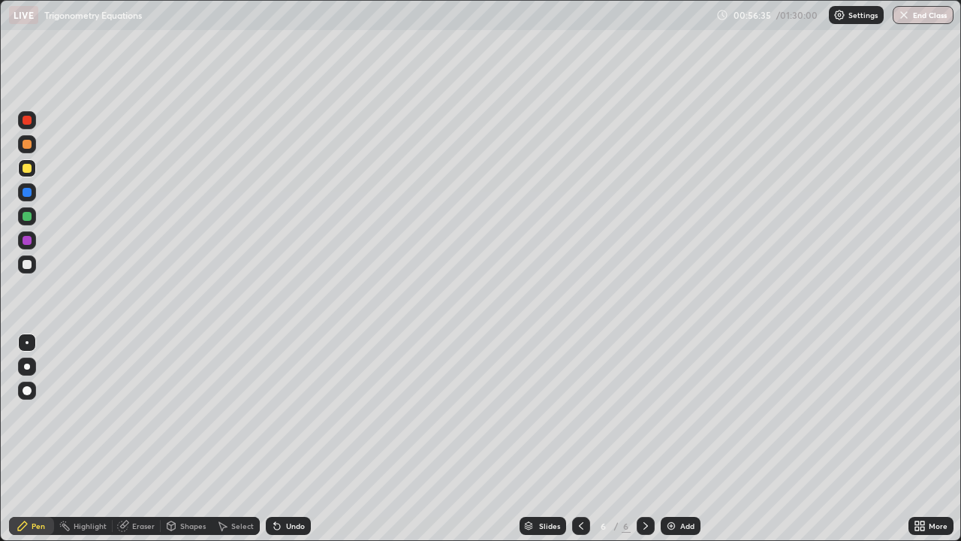
click at [28, 216] on div at bounding box center [27, 216] width 9 height 9
click at [335, 439] on div "Slides 6 / 6 Add" at bounding box center [610, 526] width 598 height 30
click at [33, 261] on div at bounding box center [27, 264] width 18 height 18
click at [28, 169] on div at bounding box center [27, 168] width 9 height 9
click at [234, 439] on div "Select" at bounding box center [242, 526] width 23 height 8
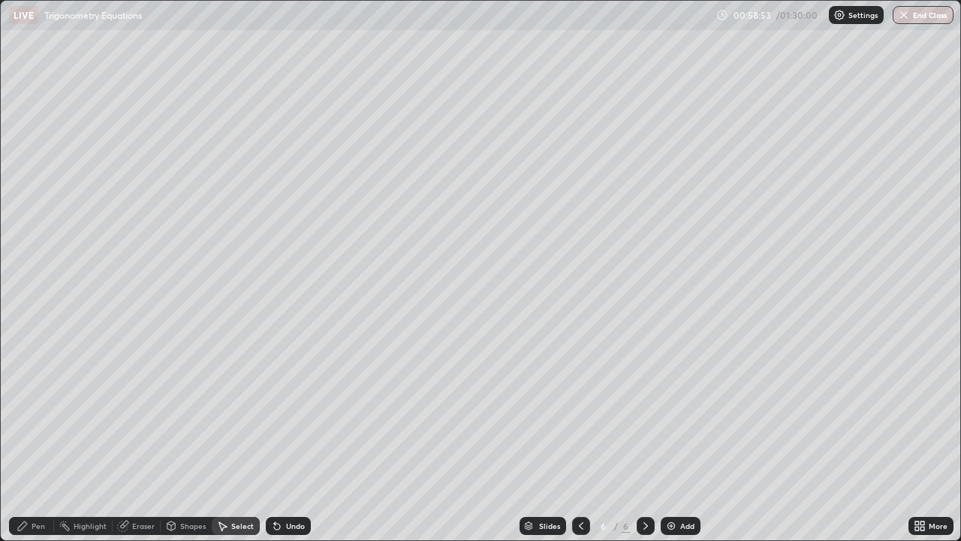
click at [35, 439] on div "Pen" at bounding box center [31, 526] width 45 height 18
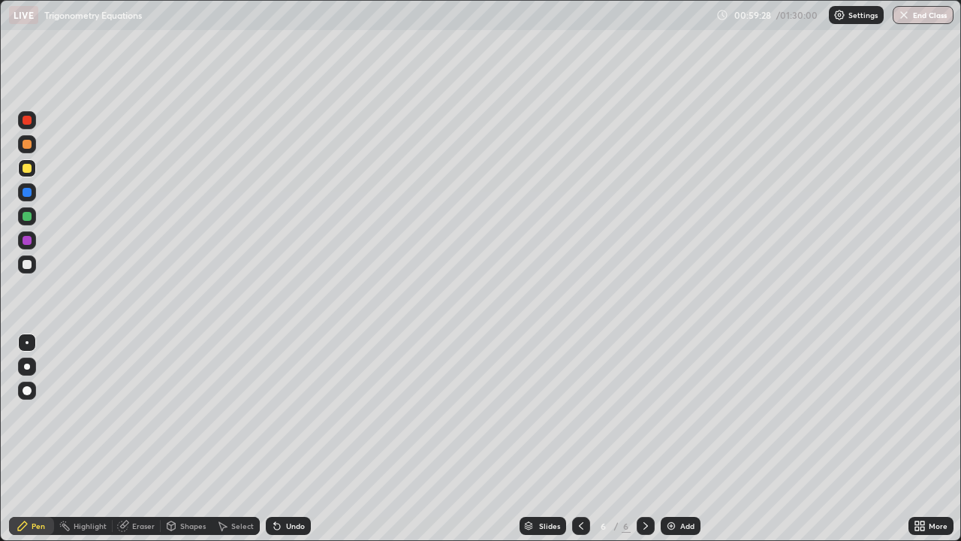
click at [30, 265] on div at bounding box center [27, 264] width 9 height 9
click at [28, 216] on div at bounding box center [27, 216] width 9 height 9
click at [675, 439] on img at bounding box center [671, 526] width 12 height 12
click at [33, 263] on div at bounding box center [27, 264] width 18 height 18
click at [32, 166] on div at bounding box center [27, 168] width 18 height 18
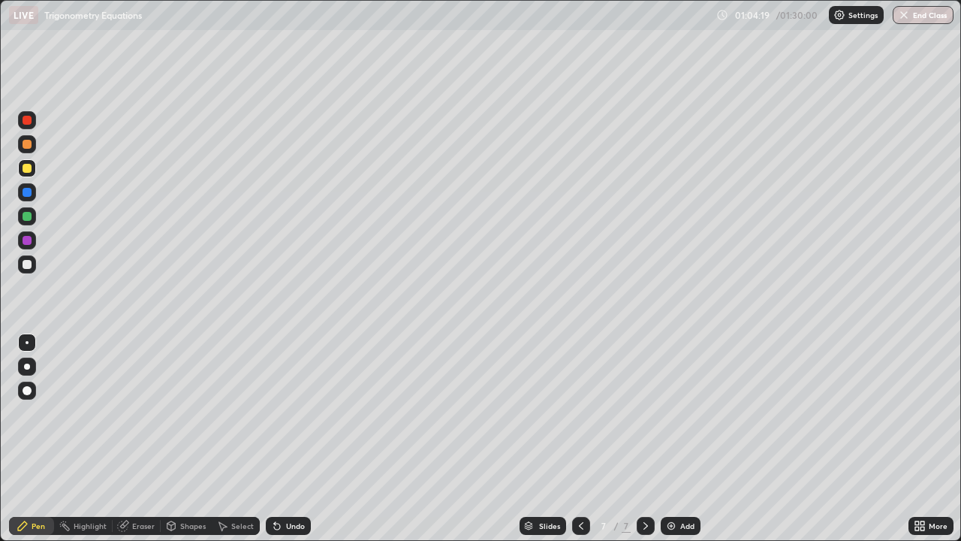
click at [32, 263] on div at bounding box center [27, 264] width 18 height 18
click at [32, 165] on div at bounding box center [27, 168] width 18 height 18
click at [33, 264] on div at bounding box center [27, 264] width 18 height 18
click at [32, 213] on div at bounding box center [27, 216] width 18 height 18
click at [32, 265] on div at bounding box center [27, 264] width 18 height 18
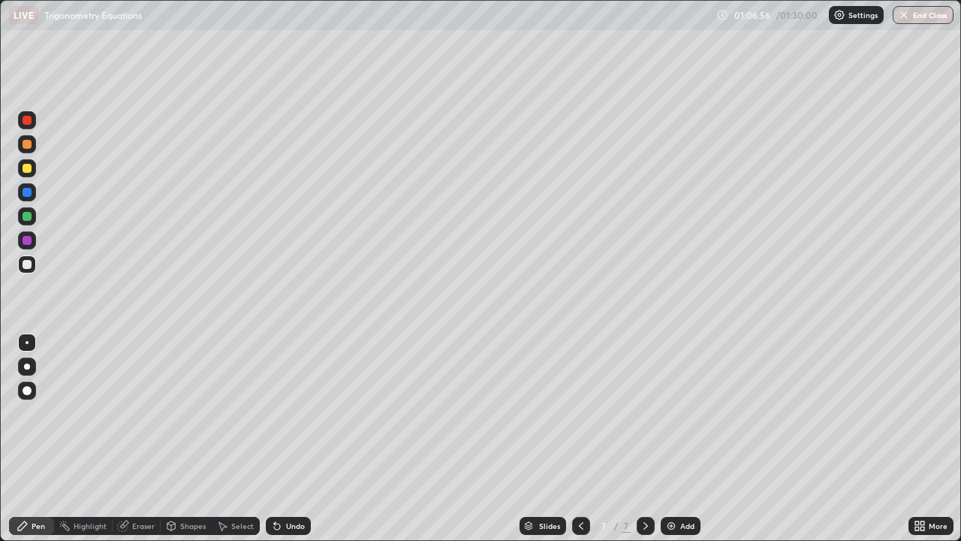
click at [190, 439] on div "Shapes" at bounding box center [186, 526] width 51 height 18
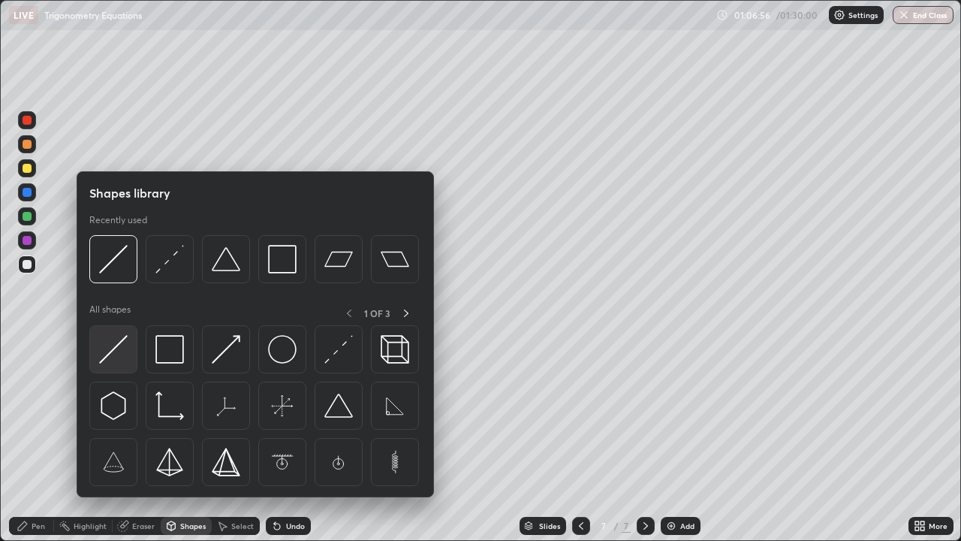
click at [117, 340] on img at bounding box center [113, 349] width 29 height 29
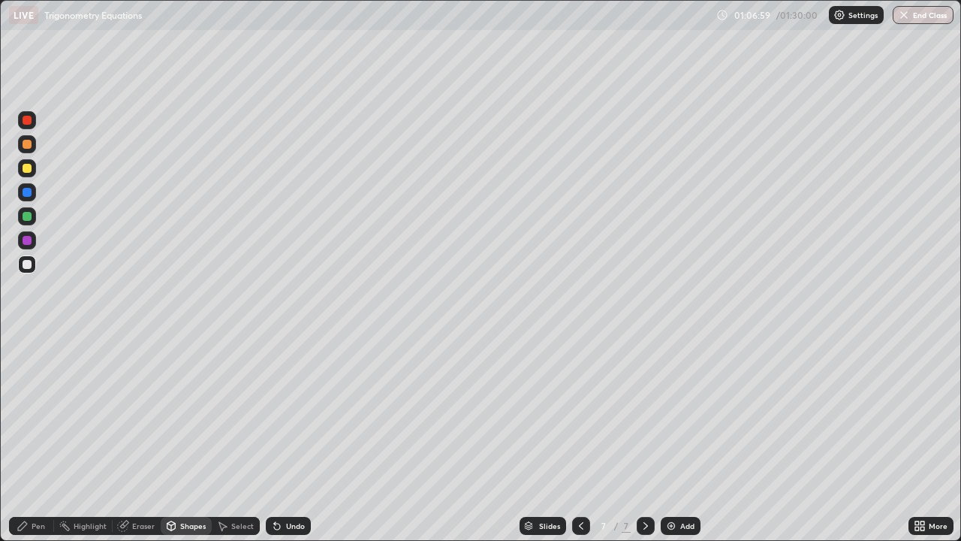
click at [32, 167] on div at bounding box center [27, 168] width 18 height 18
click at [32, 439] on div "Pen" at bounding box center [39, 526] width 14 height 8
click at [30, 268] on div at bounding box center [27, 264] width 18 height 18
click at [27, 217] on div at bounding box center [27, 216] width 9 height 9
click at [241, 439] on div "Select" at bounding box center [242, 526] width 23 height 8
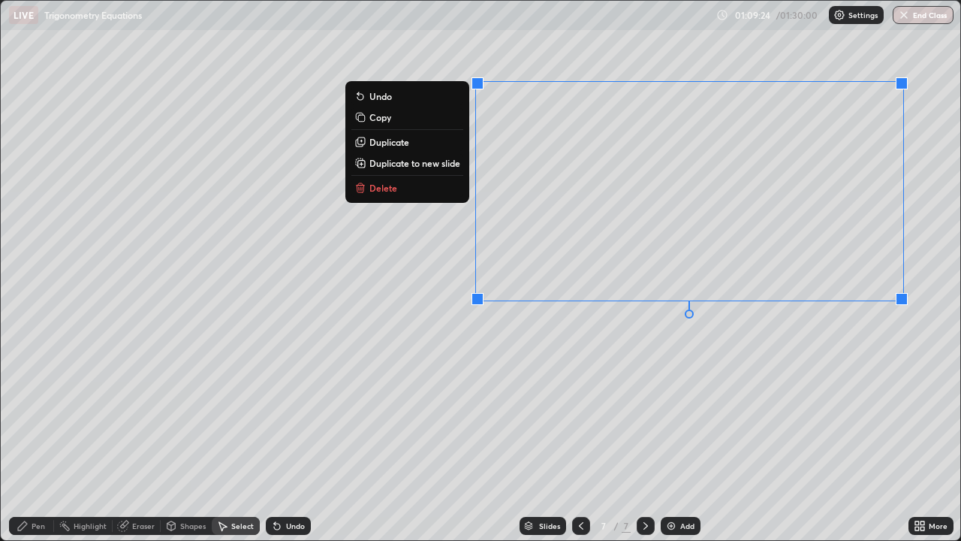
click at [798, 339] on div "0 ° Undo Copy Duplicate Duplicate to new slide Delete" at bounding box center [481, 270] width 960 height 539
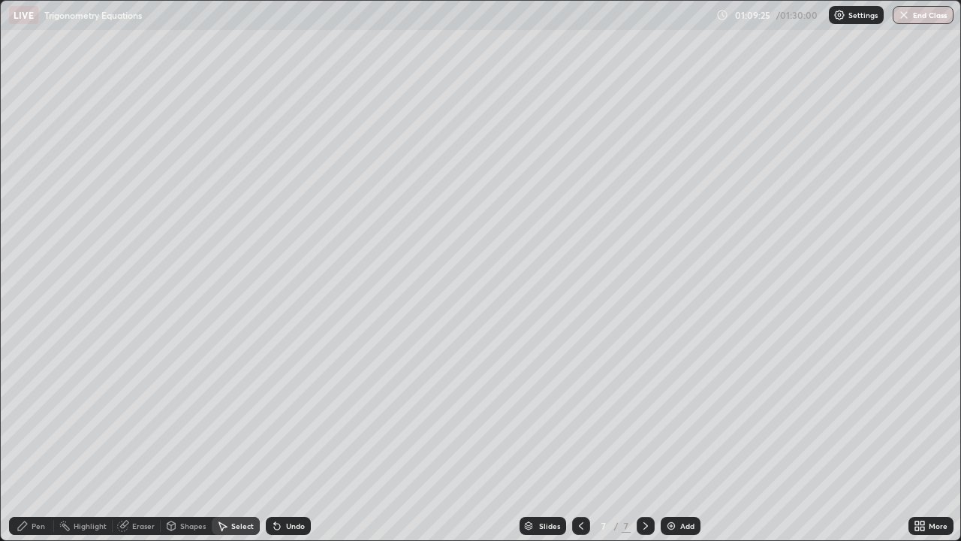
click at [47, 439] on div "Pen" at bounding box center [31, 526] width 45 height 18
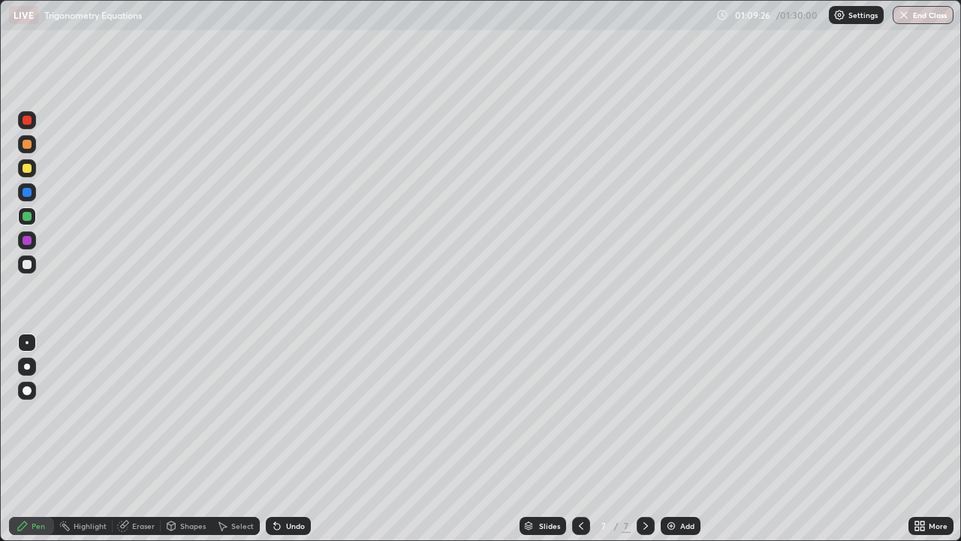
click at [29, 264] on div at bounding box center [27, 264] width 9 height 9
click at [30, 217] on div at bounding box center [27, 216] width 9 height 9
click at [292, 439] on div "Undo" at bounding box center [295, 526] width 19 height 8
click at [677, 439] on div "Add" at bounding box center [681, 526] width 40 height 18
click at [35, 264] on div at bounding box center [27, 264] width 18 height 18
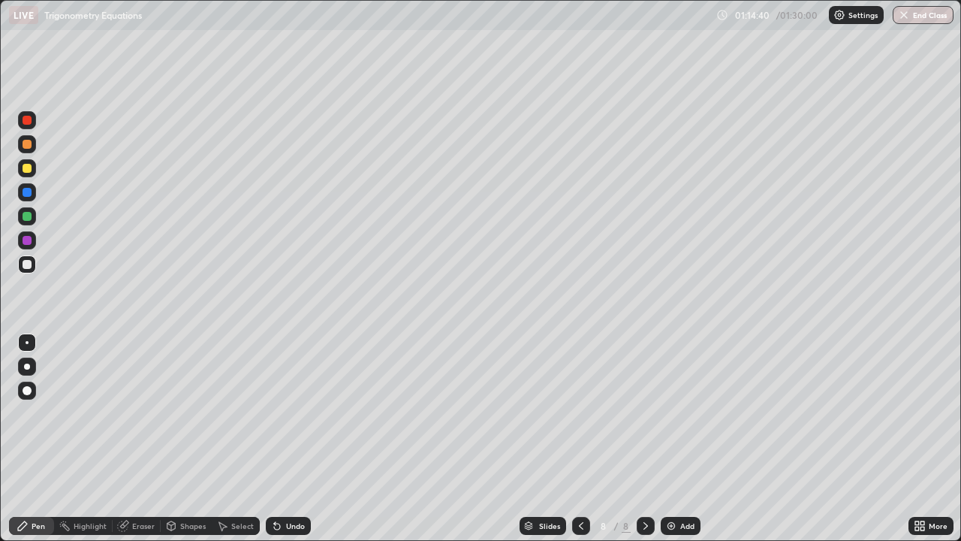
click at [33, 167] on div at bounding box center [27, 168] width 18 height 18
click at [240, 439] on div "Select" at bounding box center [242, 526] width 23 height 8
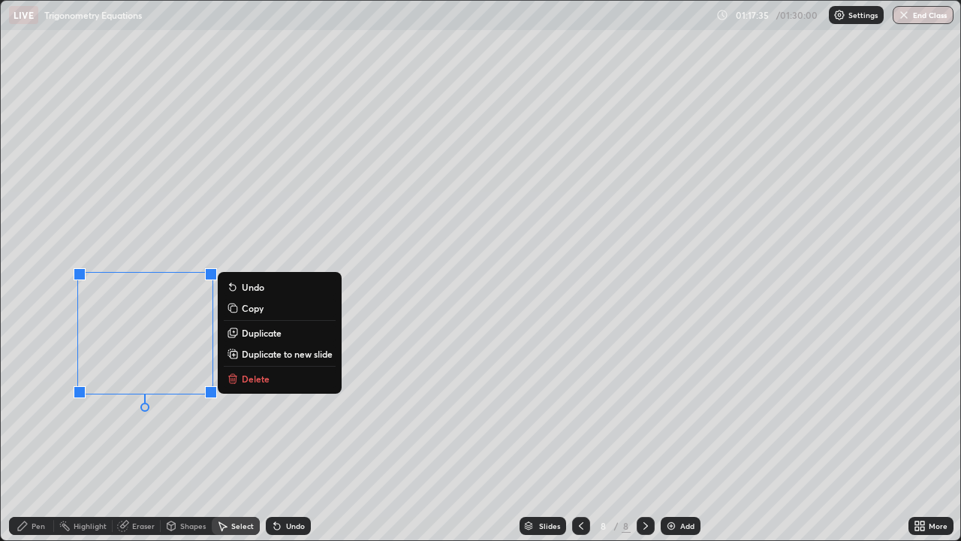
click at [254, 379] on p "Delete" at bounding box center [256, 378] width 28 height 12
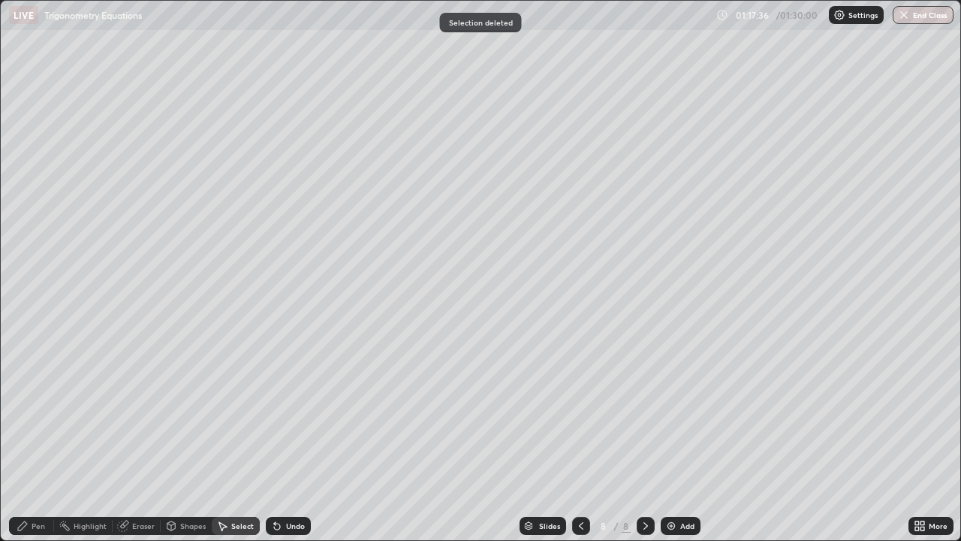
click at [38, 439] on div "Pen" at bounding box center [39, 526] width 14 height 8
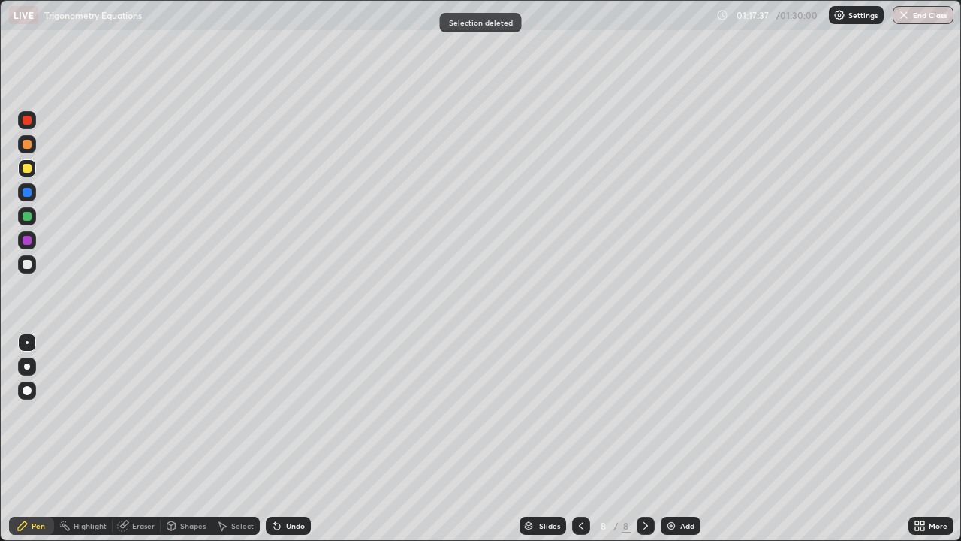
click at [34, 262] on div at bounding box center [27, 264] width 18 height 18
click at [35, 165] on div at bounding box center [27, 168] width 18 height 18
click at [32, 219] on div at bounding box center [27, 216] width 18 height 18
click at [32, 263] on div at bounding box center [27, 264] width 18 height 18
click at [182, 439] on div "Shapes" at bounding box center [193, 526] width 26 height 8
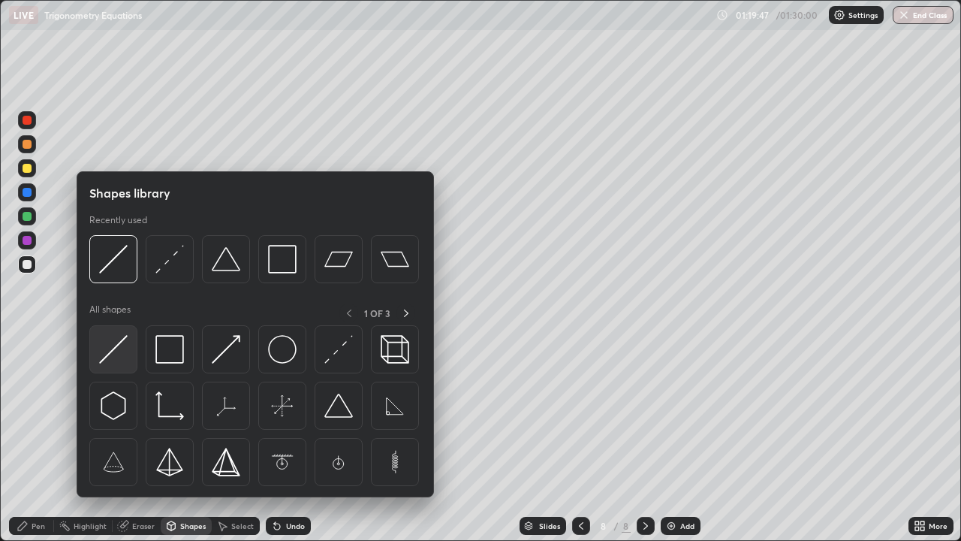
click at [115, 342] on img at bounding box center [113, 349] width 29 height 29
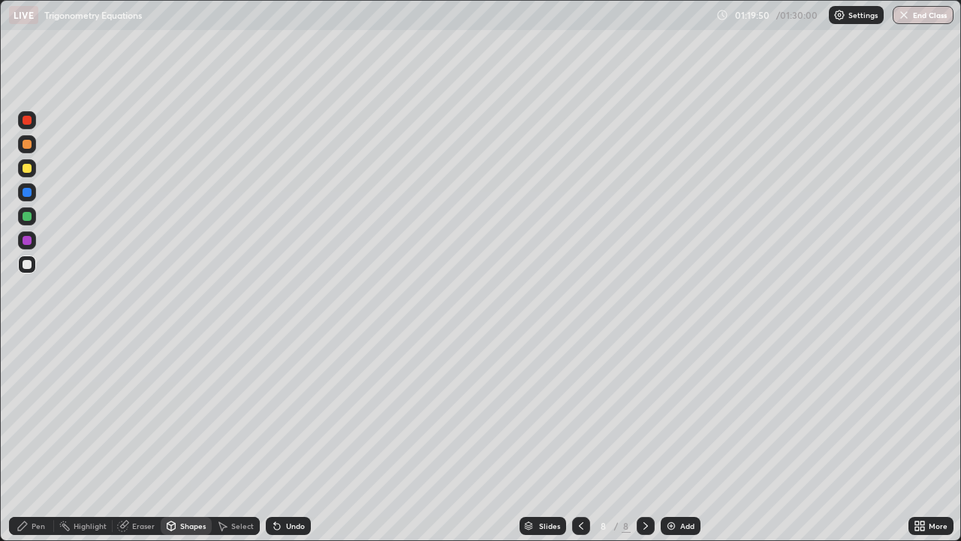
click at [30, 439] on div "Pen" at bounding box center [31, 526] width 45 height 18
click at [35, 167] on div at bounding box center [27, 168] width 18 height 18
click at [32, 267] on div at bounding box center [27, 264] width 18 height 18
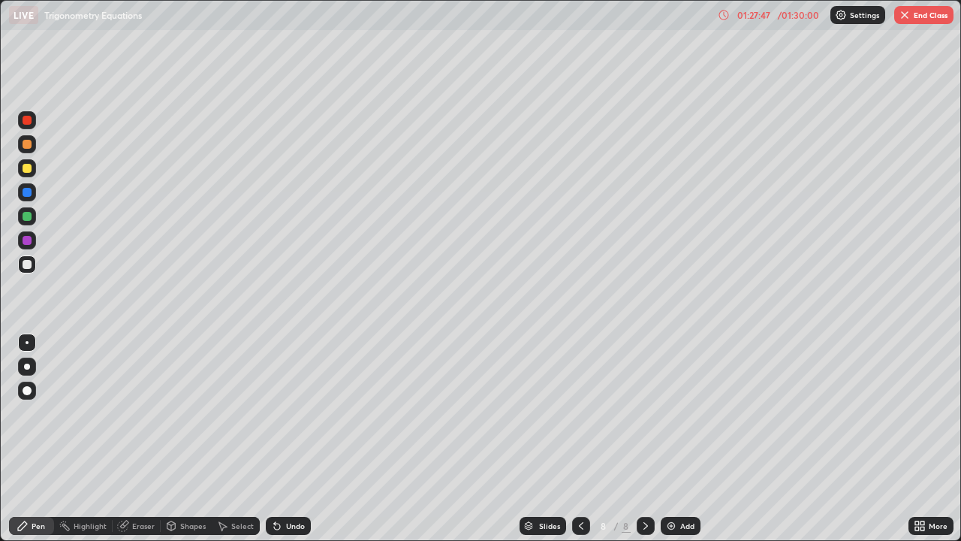
click at [908, 18] on img "button" at bounding box center [905, 15] width 12 height 12
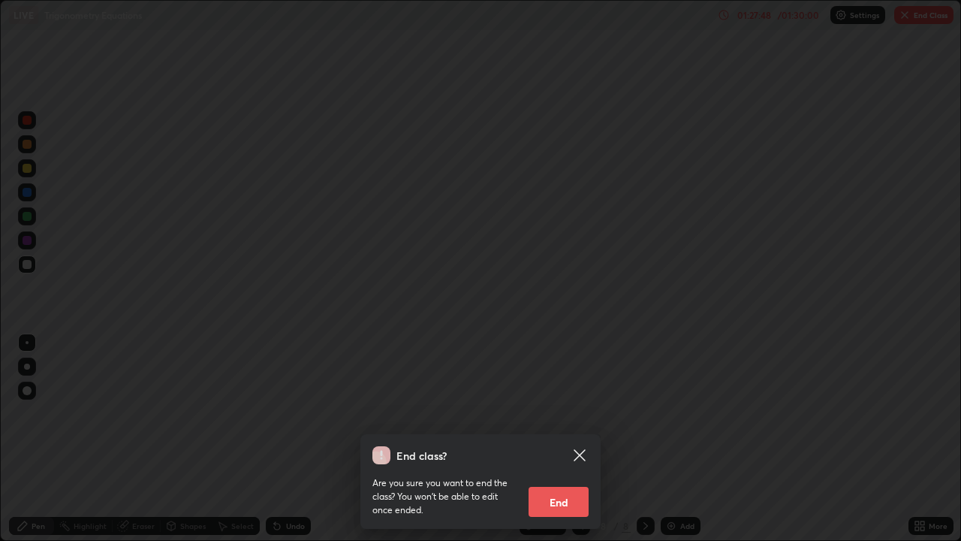
click at [568, 439] on button "End" at bounding box center [559, 502] width 60 height 30
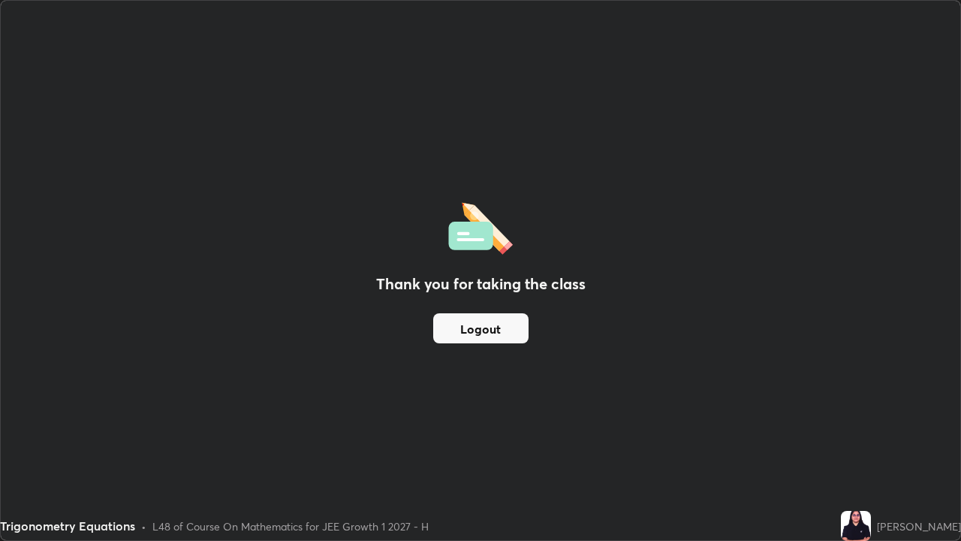
click at [499, 327] on button "Logout" at bounding box center [480, 328] width 95 height 30
